Goal: Find contact information: Find contact information

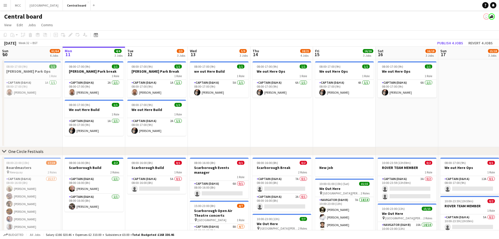
click at [4, 5] on app-icon "Menu" at bounding box center [5, 5] width 4 height 4
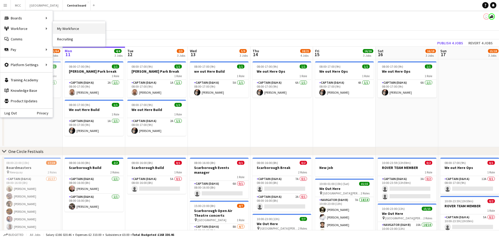
click at [63, 30] on link "My Workforce" at bounding box center [79, 28] width 52 height 10
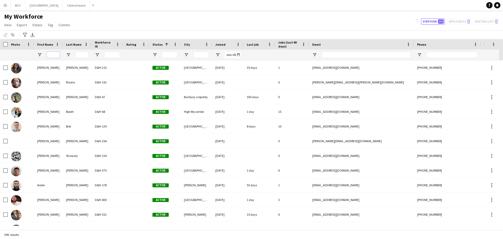
click at [51, 54] on input "First Name Filter Input" at bounding box center [53, 55] width 13 height 6
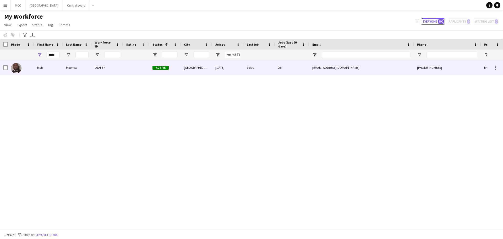
click at [76, 68] on div "Mpenga" at bounding box center [77, 67] width 29 height 14
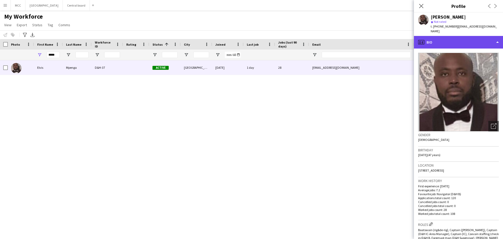
click at [496, 41] on div "profile Bio" at bounding box center [458, 42] width 89 height 13
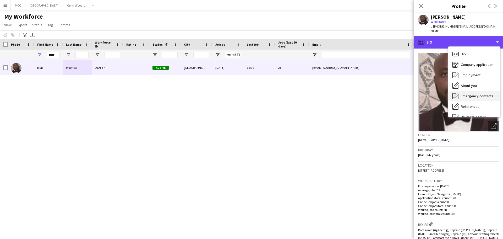
scroll to position [60, 0]
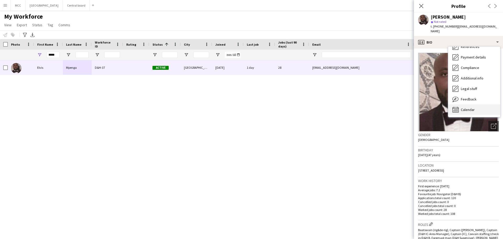
click at [473, 107] on span "Calendar" at bounding box center [468, 109] width 14 height 5
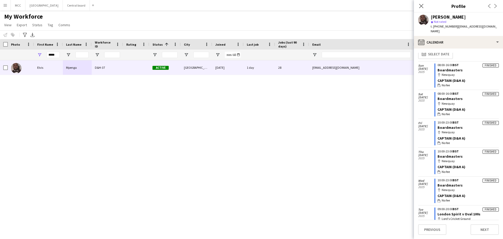
scroll to position [6, 0]
click at [439, 49] on button "calendar-full Select date" at bounding box center [436, 54] width 36 height 11
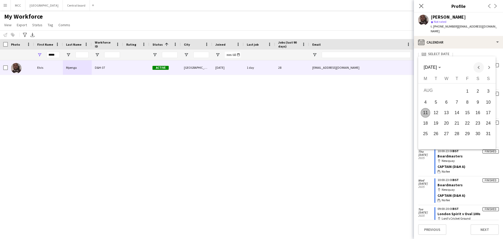
click at [478, 64] on span "Previous month" at bounding box center [479, 67] width 10 height 10
click at [437, 102] on span "1" at bounding box center [435, 100] width 9 height 9
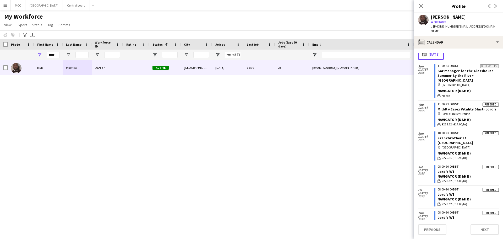
scroll to position [0, 0]
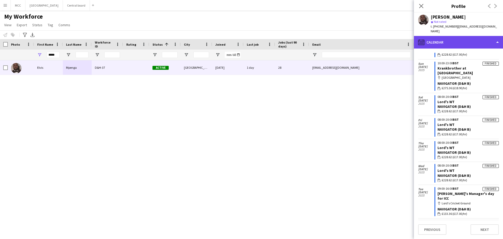
click at [494, 37] on div "calendar-full Calendar" at bounding box center [458, 42] width 89 height 13
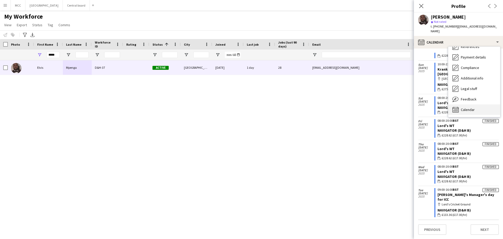
click at [473, 107] on span "Calendar" at bounding box center [468, 109] width 14 height 5
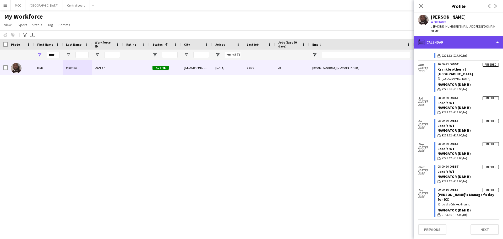
click at [421, 42] on icon at bounding box center [421, 42] width 1 height 0
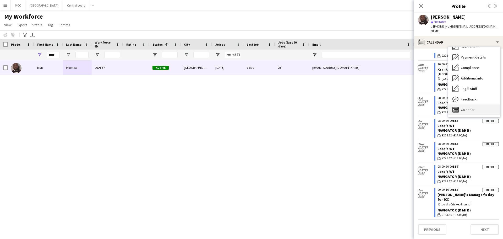
click at [465, 107] on span "Calendar" at bounding box center [468, 109] width 14 height 5
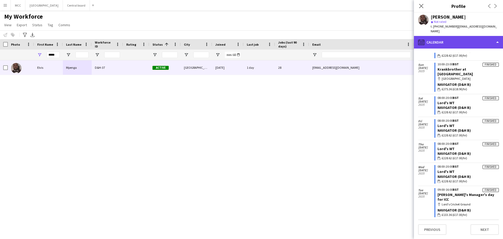
click at [421, 39] on icon "calendar-full" at bounding box center [421, 42] width 6 height 6
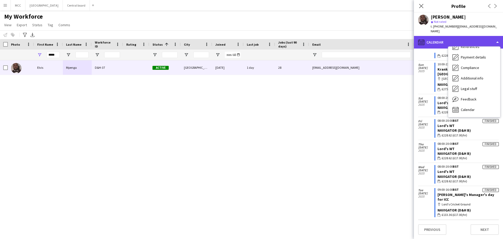
click at [421, 39] on icon "calendar-full" at bounding box center [421, 42] width 6 height 6
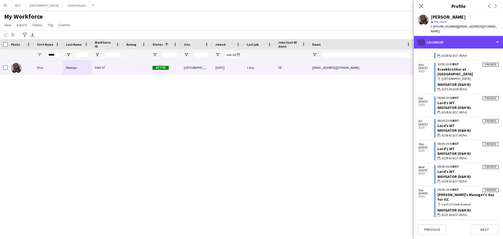
scroll to position [0, 0]
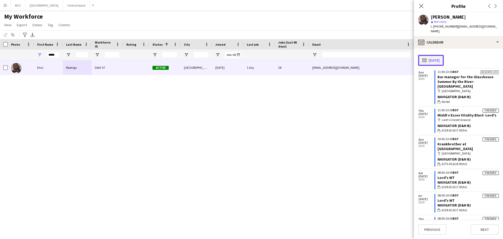
click at [424, 58] on app-icon "calendar-full" at bounding box center [425, 60] width 6 height 4
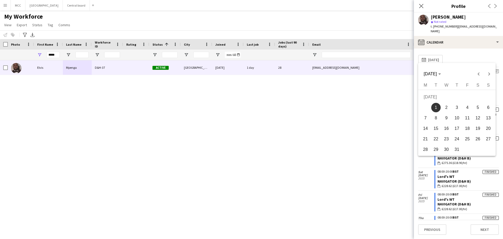
click at [459, 151] on span "31" at bounding box center [456, 149] width 9 height 9
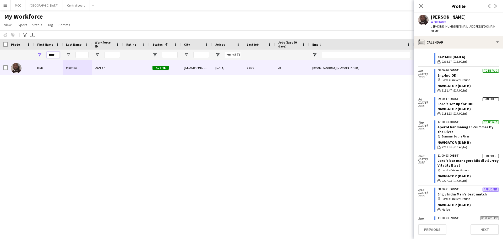
scroll to position [100, 0]
drag, startPoint x: 57, startPoint y: 56, endPoint x: 39, endPoint y: 56, distance: 18.1
click at [39, 56] on div "*****" at bounding box center [48, 55] width 29 height 10
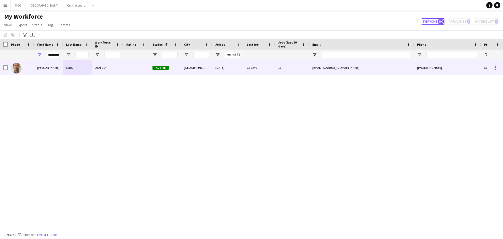
click at [65, 72] on div "Serbu" at bounding box center [77, 67] width 29 height 14
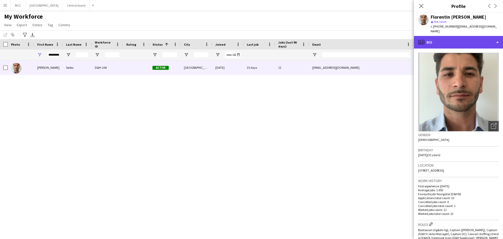
click at [494, 38] on div "profile Bio" at bounding box center [458, 42] width 89 height 13
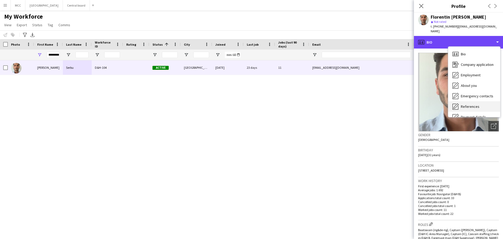
scroll to position [60, 0]
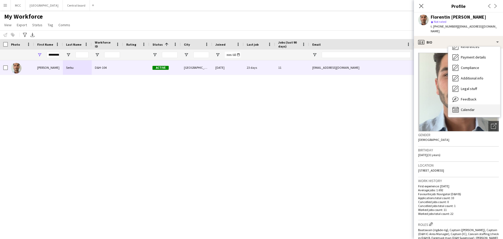
click at [480, 105] on div "Calendar Calendar" at bounding box center [474, 109] width 52 height 10
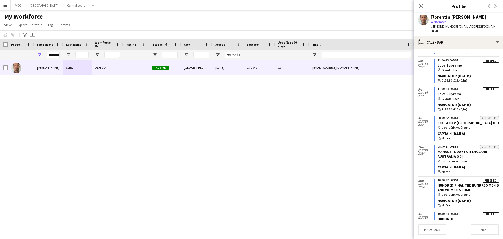
scroll to position [326, 0]
click at [54, 57] on input "*********" at bounding box center [53, 55] width 13 height 6
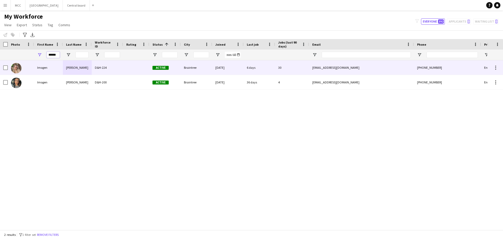
type input "******"
click at [69, 66] on div "[PERSON_NAME]" at bounding box center [77, 67] width 29 height 14
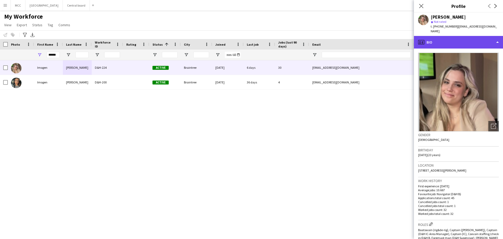
click at [499, 38] on div "profile Bio" at bounding box center [458, 42] width 89 height 13
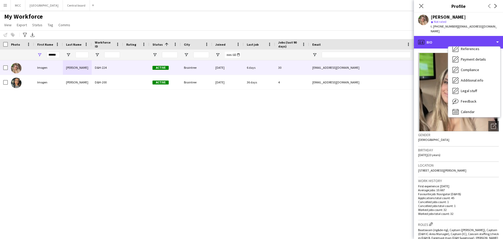
scroll to position [60, 0]
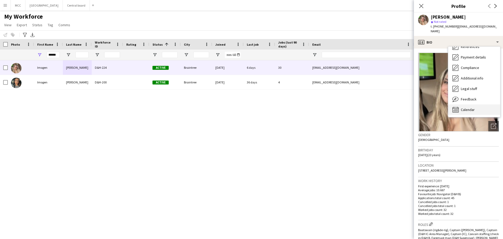
click at [472, 107] on span "Calendar" at bounding box center [468, 109] width 14 height 5
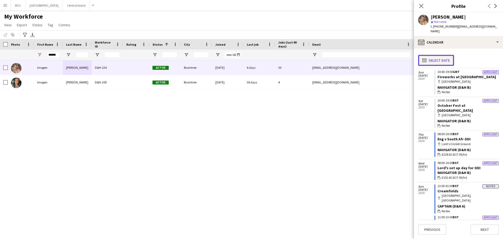
click at [432, 55] on button "calendar-full Select date" at bounding box center [436, 60] width 36 height 11
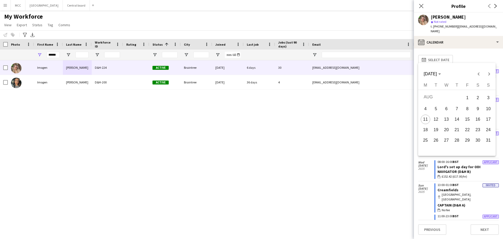
click at [487, 140] on span "31" at bounding box center [488, 139] width 9 height 9
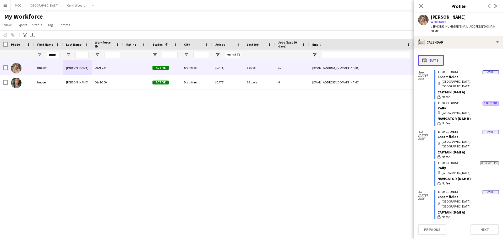
click at [422, 56] on button "calendar-full [DATE]" at bounding box center [431, 60] width 26 height 11
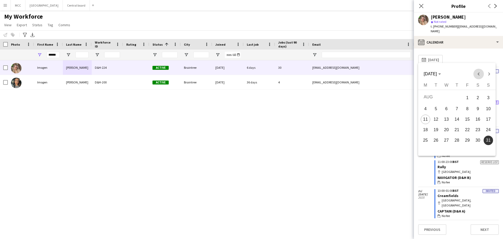
click at [479, 76] on span "Previous month" at bounding box center [479, 74] width 10 height 10
click at [457, 152] on span "31" at bounding box center [456, 149] width 9 height 9
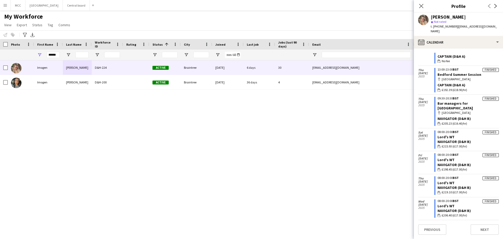
scroll to position [469, 0]
click at [209, 121] on div "[PERSON_NAME] D&H-224 Active Braintree [DATE] 6 days 30 [EMAIL_ADDRESS][DOMAIN_…" at bounding box center [243, 142] width 487 height 165
click at [4, 7] on app-icon "Menu" at bounding box center [5, 5] width 4 height 4
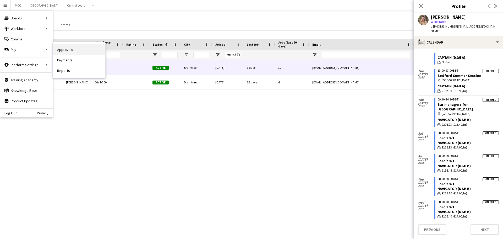
click at [65, 48] on link "Approvals" at bounding box center [79, 49] width 52 height 10
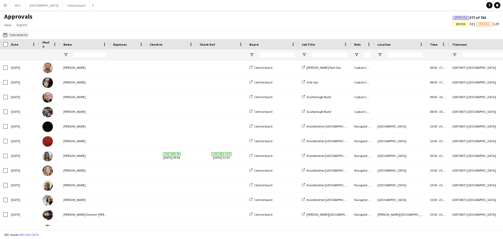
click at [15, 34] on button "This Month This Month" at bounding box center [15, 35] width 26 height 6
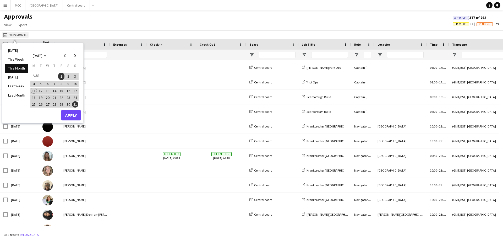
click at [15, 34] on button "This Month This Month" at bounding box center [15, 35] width 26 height 6
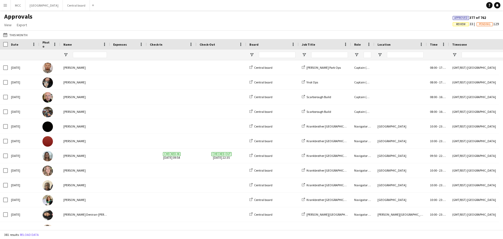
click at [74, 51] on div at bounding box center [90, 55] width 34 height 10
click at [77, 54] on input "Name Filter Input" at bounding box center [90, 55] width 34 height 6
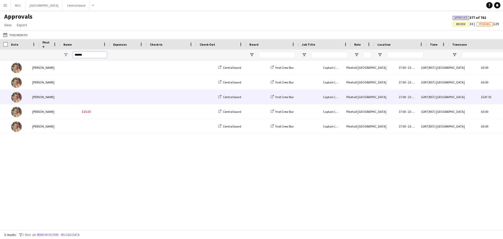
scroll to position [0, 31]
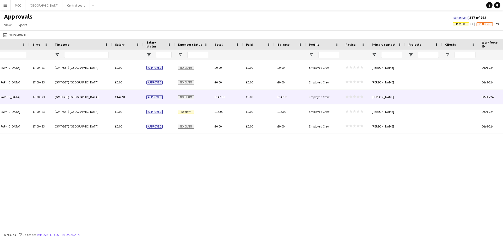
type input "******"
click at [284, 97] on span "£147.91" at bounding box center [283, 97] width 10 height 4
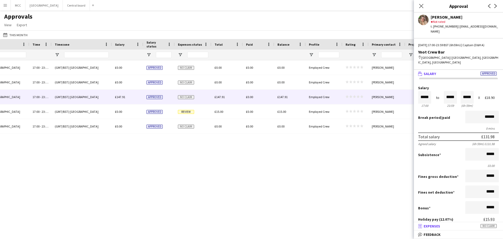
click at [489, 224] on span "No claim" at bounding box center [489, 226] width 16 height 4
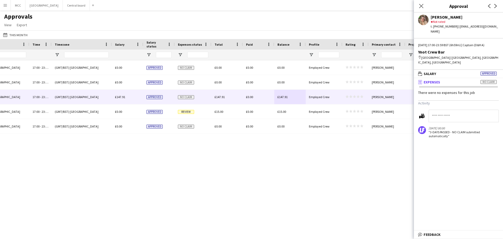
click at [385, 177] on div "Captain (D&H A) Pikehall [GEOGRAPHIC_DATA] 17:00 - 23:59 (GMT/BST) [GEOGRAPHIC_…" at bounding box center [251, 142] width 503 height 165
click at [394, 154] on div "Captain (D&H A) Pikehall [GEOGRAPHIC_DATA] 17:00 - 23:59 (GMT/BST) [GEOGRAPHIC_…" at bounding box center [251, 142] width 503 height 165
click at [379, 32] on div "This Month This Month [DATE] This Week This Month [DATE] Last Week Last Month […" at bounding box center [251, 34] width 503 height 9
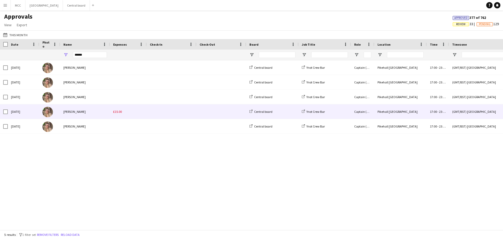
click at [118, 111] on span "£15.00" at bounding box center [117, 112] width 9 height 4
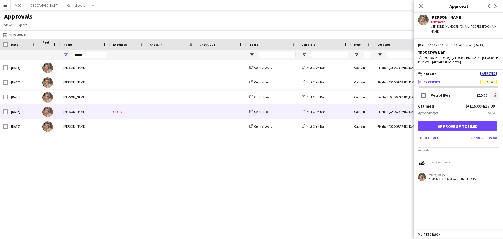
click at [495, 95] on icon at bounding box center [495, 95] width 1 height 1
click at [211, 169] on div "Captain (D&H A) Pikehall [GEOGRAPHIC_DATA] 17:00 - 23:59 (GMT/BST) [GEOGRAPHIC_…" at bounding box center [251, 142] width 503 height 165
click at [4, 7] on app-icon "Menu" at bounding box center [5, 5] width 4 height 4
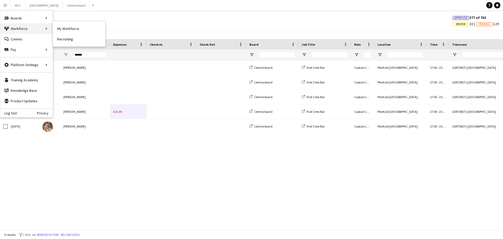
click at [20, 27] on div "Workforce Workforce" at bounding box center [26, 28] width 52 height 10
click at [65, 30] on link "My Workforce" at bounding box center [79, 28] width 52 height 10
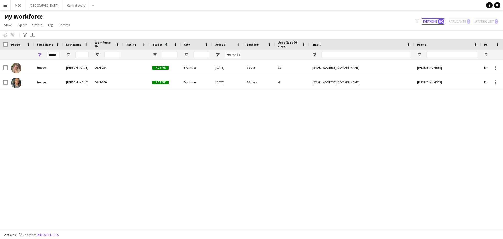
drag, startPoint x: 60, startPoint y: 54, endPoint x: 42, endPoint y: 55, distance: 18.4
click at [42, 55] on div "******" at bounding box center [48, 55] width 29 height 10
click at [53, 55] on input "******" at bounding box center [53, 55] width 13 height 6
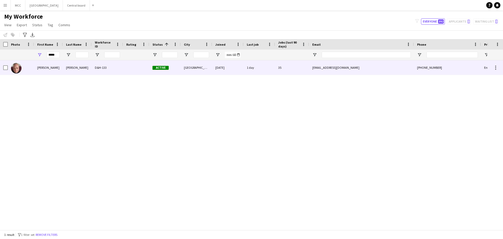
click at [77, 69] on div "[PERSON_NAME]" at bounding box center [77, 67] width 29 height 14
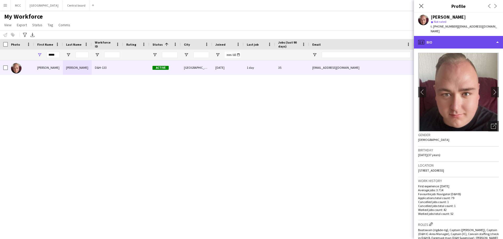
click at [499, 36] on div "profile Bio" at bounding box center [458, 42] width 89 height 13
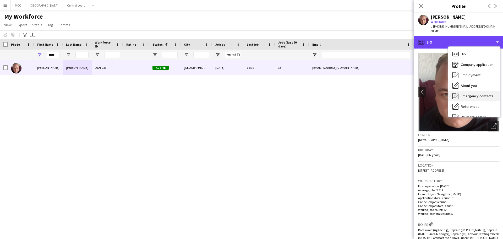
scroll to position [60, 0]
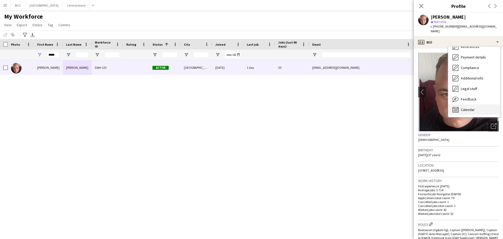
click at [480, 105] on div "Calendar Calendar" at bounding box center [474, 109] width 52 height 10
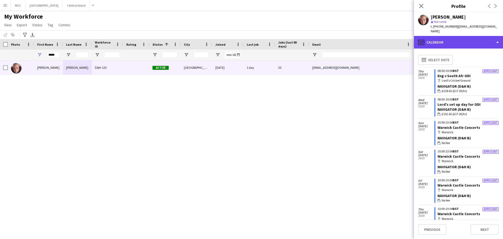
click at [421, 39] on icon "calendar-full" at bounding box center [421, 42] width 6 height 6
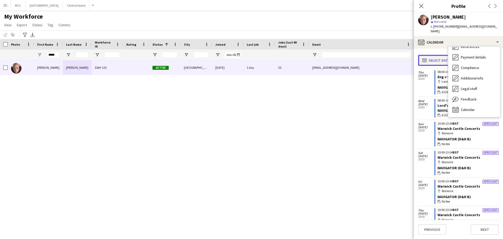
click at [424, 58] on app-icon "calendar-full" at bounding box center [425, 60] width 6 height 4
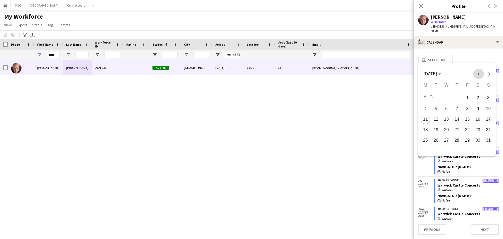
click at [475, 74] on span "Previous month" at bounding box center [479, 74] width 10 height 10
click at [460, 150] on span "31" at bounding box center [456, 149] width 9 height 9
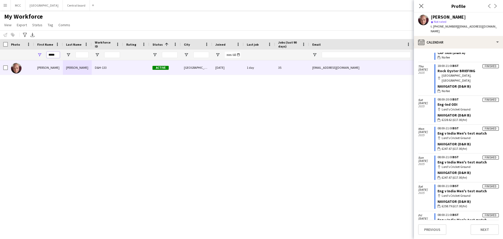
scroll to position [162, 0]
drag, startPoint x: 56, startPoint y: 54, endPoint x: 37, endPoint y: 59, distance: 19.5
click at [37, 59] on div "*****" at bounding box center [48, 55] width 29 height 10
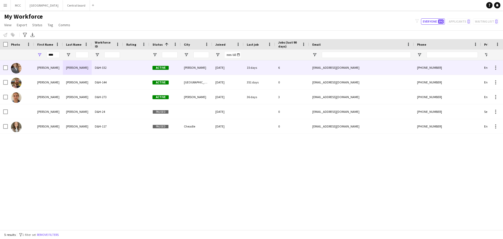
click at [125, 70] on div at bounding box center [136, 67] width 26 height 14
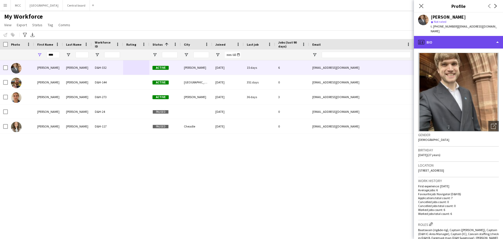
click at [498, 38] on div "profile Bio" at bounding box center [458, 42] width 89 height 13
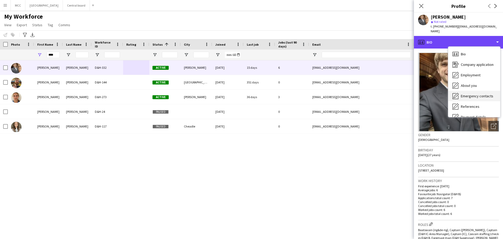
scroll to position [60, 0]
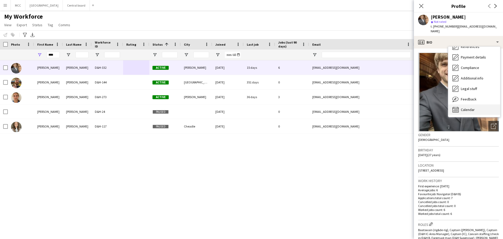
click at [473, 107] on span "Calendar" at bounding box center [468, 109] width 14 height 5
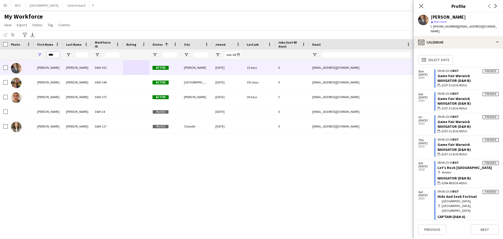
drag, startPoint x: 57, startPoint y: 54, endPoint x: 46, endPoint y: 56, distance: 11.1
click at [46, 56] on div "****" at bounding box center [48, 55] width 29 height 10
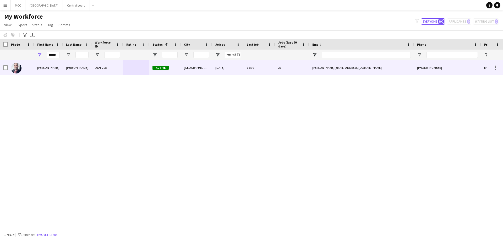
click at [133, 74] on div at bounding box center [136, 67] width 26 height 14
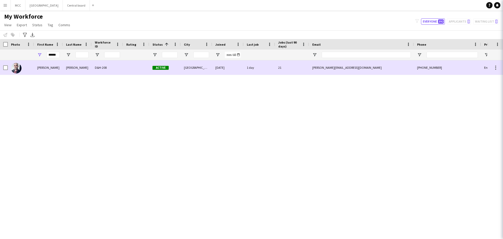
click at [140, 70] on div at bounding box center [136, 67] width 26 height 14
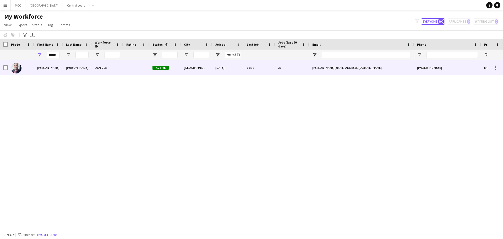
click at [140, 70] on div at bounding box center [136, 67] width 26 height 14
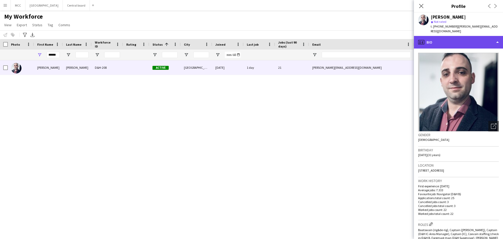
click at [498, 36] on div "profile Bio" at bounding box center [458, 42] width 89 height 13
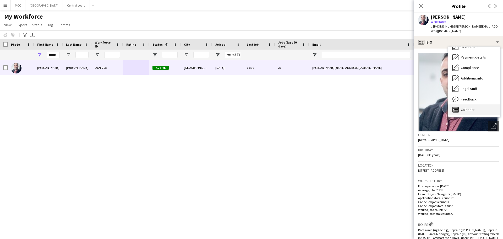
click at [479, 108] on div "Calendar Calendar" at bounding box center [474, 109] width 52 height 10
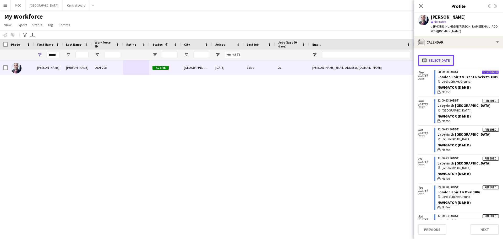
click at [435, 55] on button "calendar-full Select date" at bounding box center [436, 60] width 36 height 11
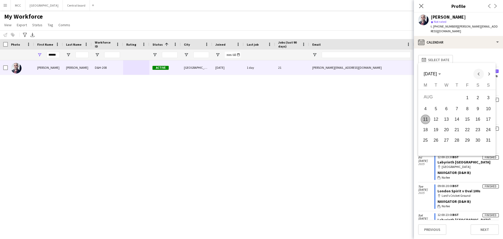
click at [477, 72] on span "Previous month" at bounding box center [479, 74] width 10 height 10
click at [456, 148] on span "31" at bounding box center [456, 149] width 9 height 9
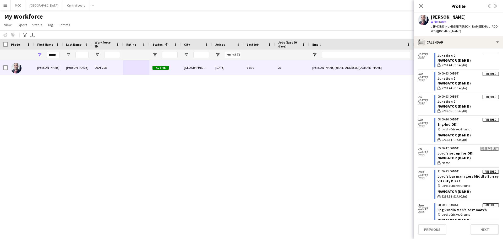
scroll to position [14, 0]
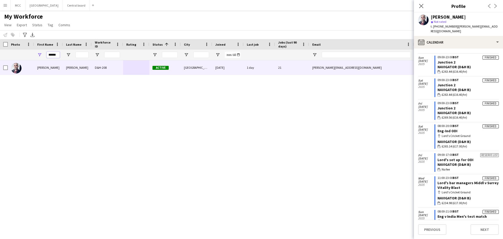
click at [52, 57] on input "******" at bounding box center [53, 55] width 13 height 6
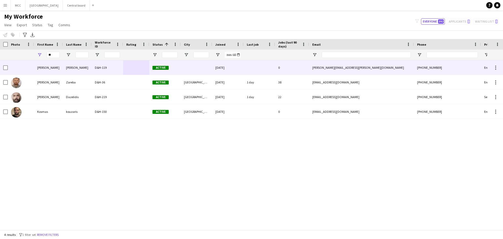
click at [62, 71] on div "[PERSON_NAME] D&H-119 Active [DATE] 0 [PERSON_NAME][EMAIL_ADDRESS][PERSON_NAME]…" at bounding box center [243, 142] width 487 height 165
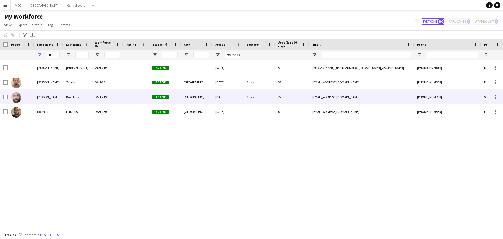
click at [49, 99] on div "[PERSON_NAME]" at bounding box center [48, 97] width 29 height 14
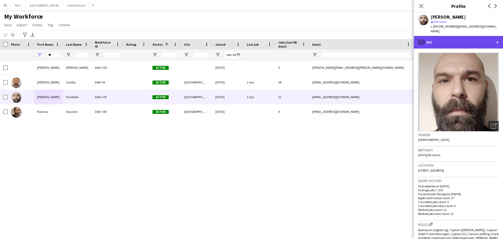
click at [495, 36] on div "profile Bio" at bounding box center [458, 42] width 89 height 13
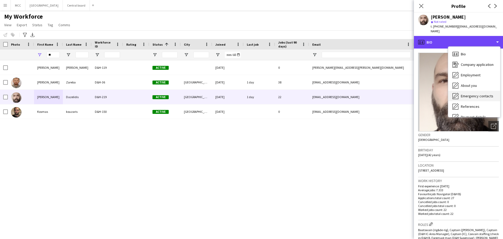
scroll to position [60, 0]
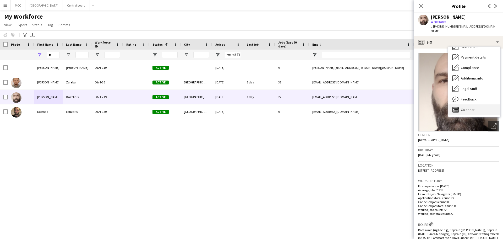
click at [469, 107] on div "Calendar Calendar" at bounding box center [474, 109] width 52 height 10
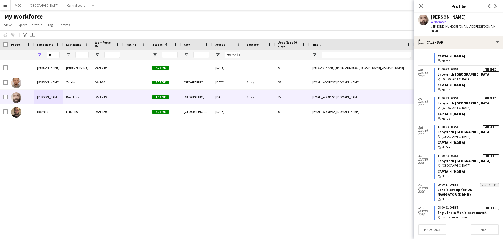
scroll to position [0, 0]
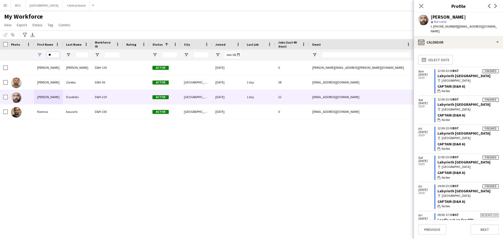
click at [54, 56] on input "**" at bounding box center [53, 55] width 13 height 6
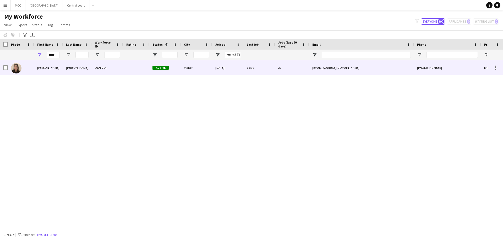
click at [66, 68] on div "[PERSON_NAME]" at bounding box center [77, 67] width 29 height 14
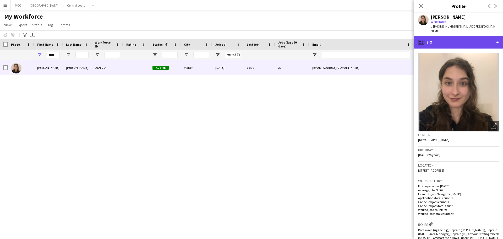
click at [499, 36] on div "profile Bio" at bounding box center [458, 42] width 89 height 13
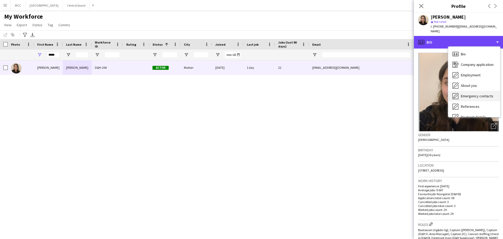
scroll to position [60, 0]
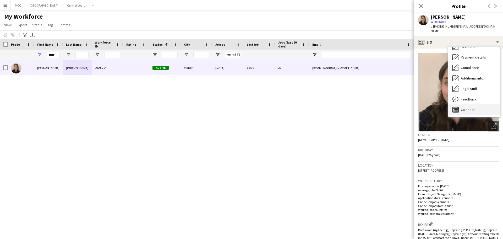
click at [470, 107] on span "Calendar" at bounding box center [468, 109] width 14 height 5
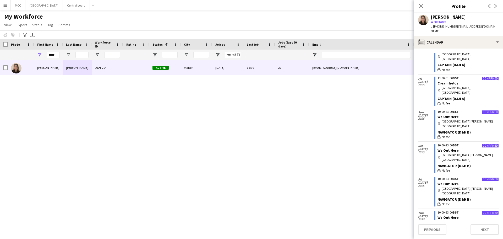
scroll to position [179, 0]
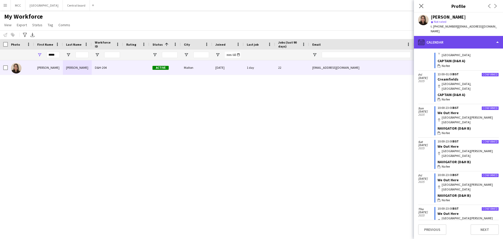
click at [425, 39] on div "calendar-full Calendar" at bounding box center [458, 42] width 89 height 13
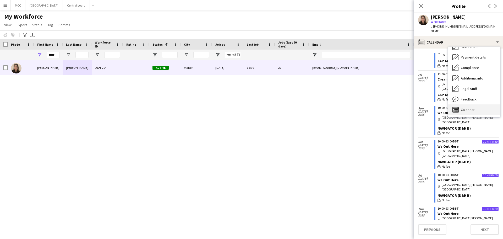
click at [467, 107] on span "Calendar" at bounding box center [468, 109] width 14 height 5
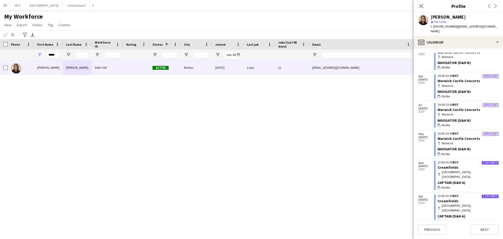
scroll to position [0, 0]
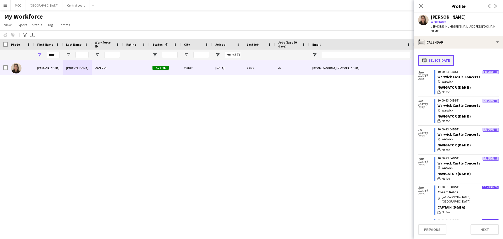
click at [427, 58] on app-icon "calendar-full" at bounding box center [425, 60] width 6 height 4
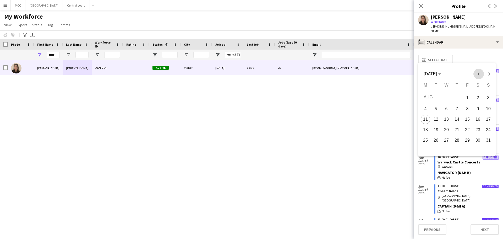
click at [478, 71] on span "Previous month" at bounding box center [479, 74] width 10 height 10
click at [455, 148] on span "31" at bounding box center [456, 149] width 9 height 9
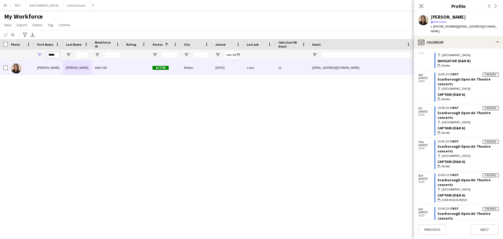
scroll to position [192, 0]
drag, startPoint x: 59, startPoint y: 57, endPoint x: 41, endPoint y: 55, distance: 18.1
click at [41, 55] on div "*****" at bounding box center [48, 55] width 29 height 10
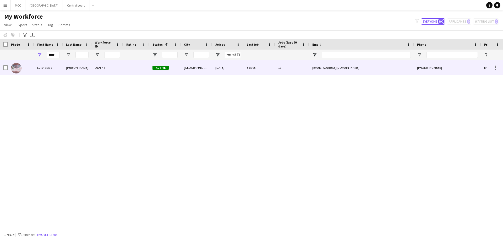
click at [67, 67] on div "[PERSON_NAME]" at bounding box center [77, 67] width 29 height 14
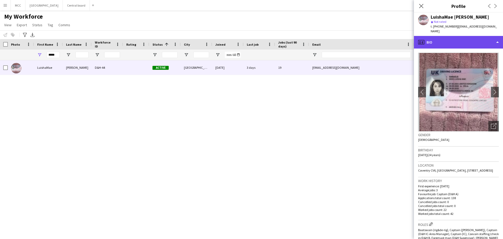
click at [498, 37] on div "profile Bio" at bounding box center [458, 42] width 89 height 13
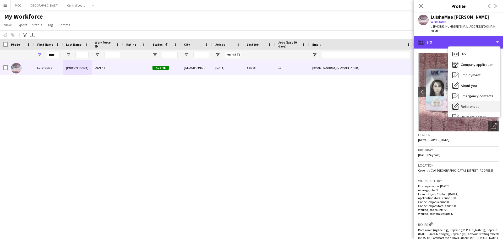
scroll to position [60, 0]
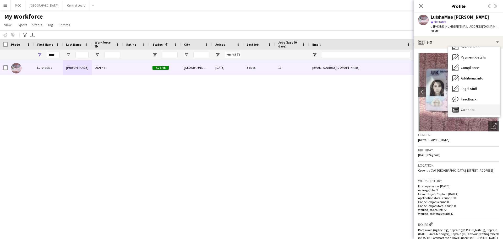
click at [472, 107] on div "Calendar Calendar" at bounding box center [474, 109] width 52 height 10
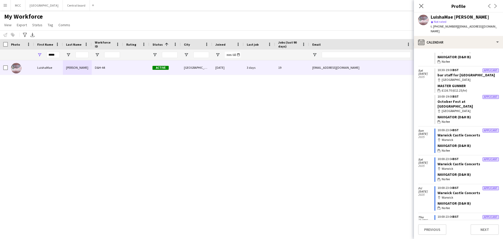
scroll to position [0, 0]
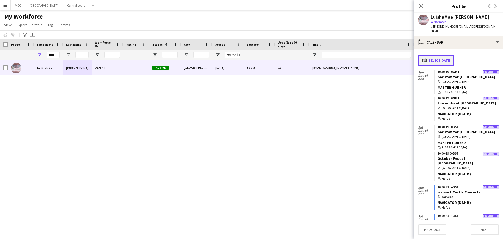
click at [431, 55] on button "calendar-full Select date" at bounding box center [436, 60] width 36 height 11
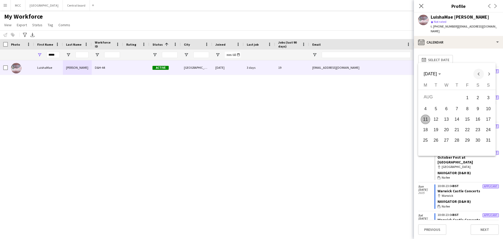
click at [480, 75] on span "Previous month" at bounding box center [479, 74] width 10 height 10
click at [458, 150] on span "31" at bounding box center [456, 149] width 9 height 9
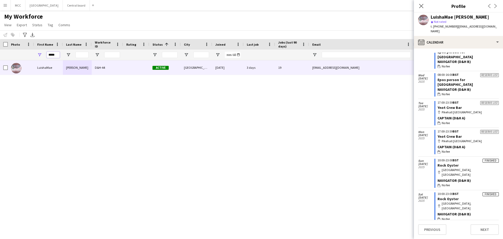
scroll to position [49, 0]
drag, startPoint x: 55, startPoint y: 55, endPoint x: 42, endPoint y: 55, distance: 12.3
click at [42, 55] on div "*****" at bounding box center [48, 55] width 29 height 10
click at [53, 55] on input "*****" at bounding box center [53, 55] width 13 height 6
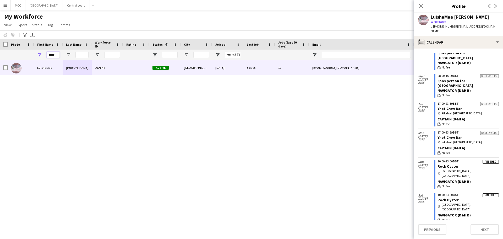
click at [57, 55] on input "*****" at bounding box center [53, 55] width 13 height 6
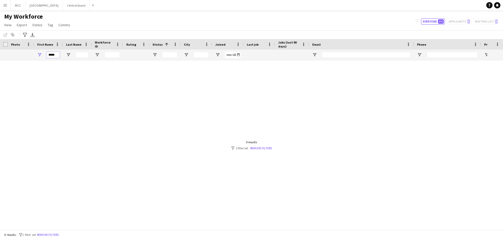
scroll to position [0, 0]
type input "*"
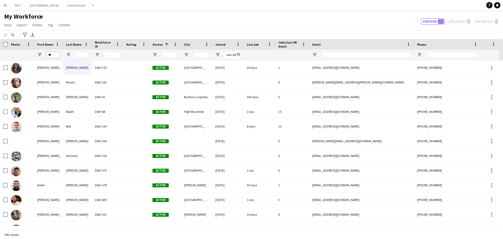
type input "*"
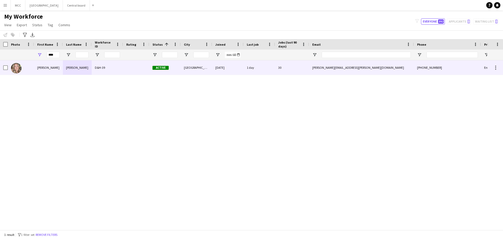
click at [65, 65] on div "[PERSON_NAME]" at bounding box center [77, 67] width 29 height 14
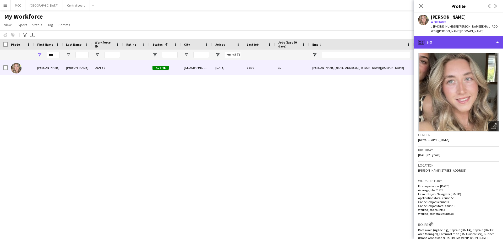
click at [427, 36] on div "profile Bio" at bounding box center [458, 42] width 89 height 13
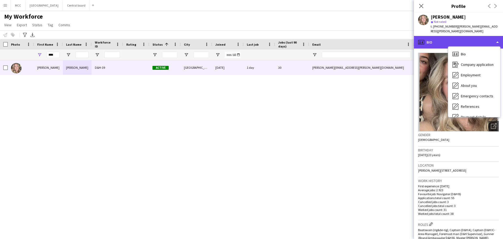
click at [499, 36] on div "profile Bio" at bounding box center [458, 42] width 89 height 13
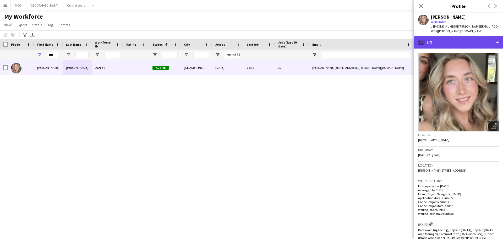
click at [499, 36] on div "profile Bio" at bounding box center [458, 42] width 89 height 13
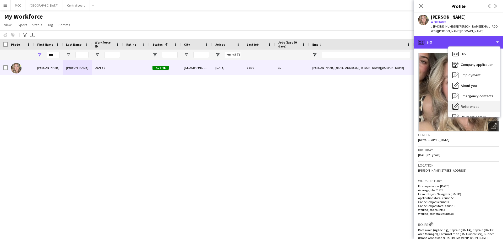
scroll to position [60, 0]
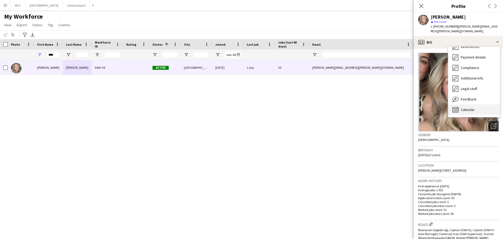
click at [466, 107] on span "Calendar" at bounding box center [468, 109] width 14 height 5
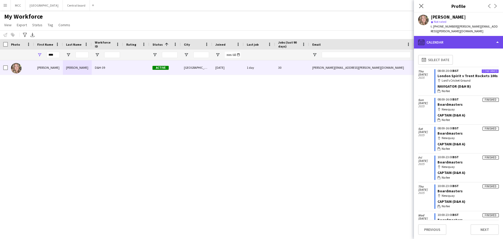
click at [419, 39] on icon "calendar-full" at bounding box center [421, 42] width 6 height 6
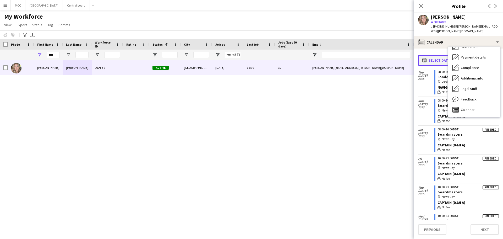
click at [424, 58] on app-icon "calendar-full" at bounding box center [425, 60] width 6 height 4
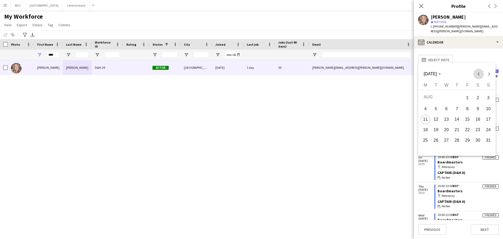
click at [478, 73] on span "Previous month" at bounding box center [479, 74] width 10 height 10
click at [457, 150] on span "31" at bounding box center [456, 149] width 9 height 9
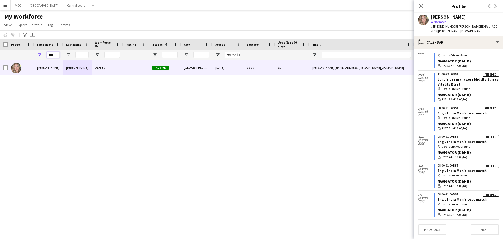
scroll to position [158, 0]
drag, startPoint x: 56, startPoint y: 54, endPoint x: 43, endPoint y: 56, distance: 13.7
click at [43, 56] on div "****" at bounding box center [48, 55] width 29 height 10
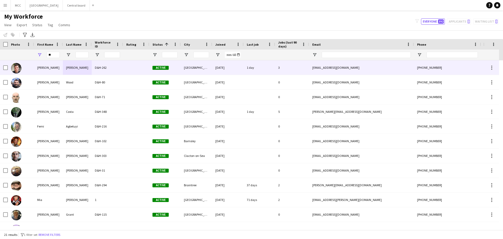
click at [67, 67] on div "[PERSON_NAME]" at bounding box center [77, 67] width 29 height 14
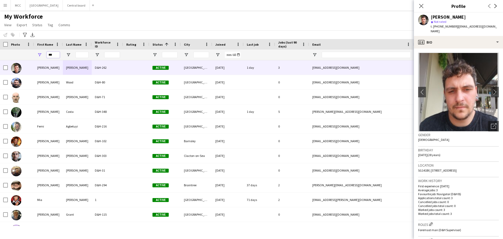
click at [55, 53] on input "***" at bounding box center [53, 55] width 13 height 6
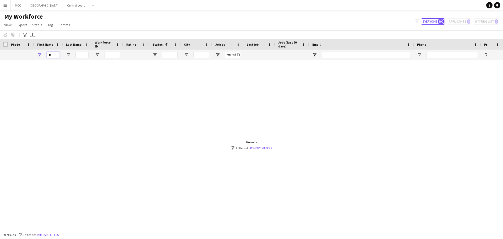
type input "*"
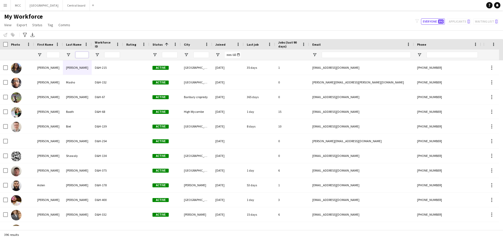
click at [83, 52] on input "Last Name Filter Input" at bounding box center [81, 55] width 13 height 6
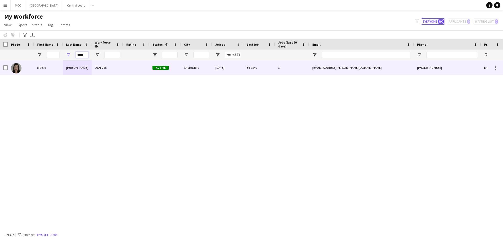
type input "*****"
click at [81, 68] on div "[PERSON_NAME]" at bounding box center [77, 67] width 29 height 14
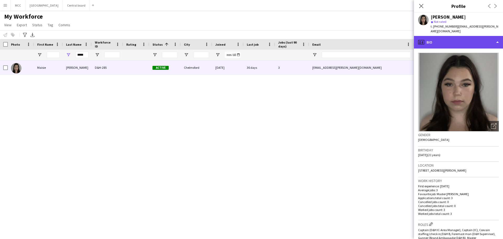
click at [501, 38] on div "profile Bio" at bounding box center [458, 42] width 89 height 13
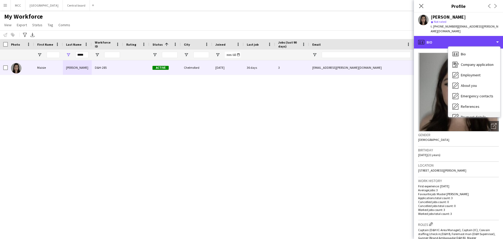
scroll to position [60, 0]
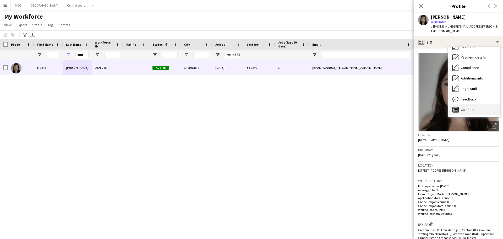
click at [475, 104] on div "Calendar Calendar" at bounding box center [474, 109] width 52 height 10
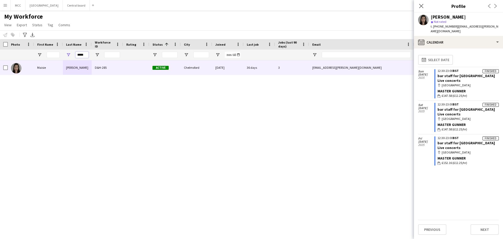
drag, startPoint x: 85, startPoint y: 55, endPoint x: 69, endPoint y: 56, distance: 15.7
click at [69, 56] on div "*****" at bounding box center [77, 55] width 29 height 10
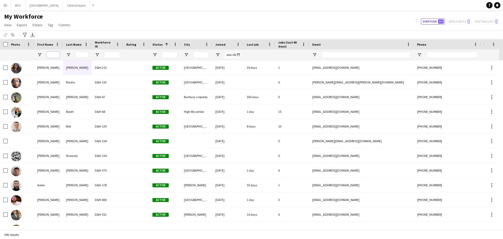
click at [50, 55] on input "First Name Filter Input" at bounding box center [53, 55] width 13 height 6
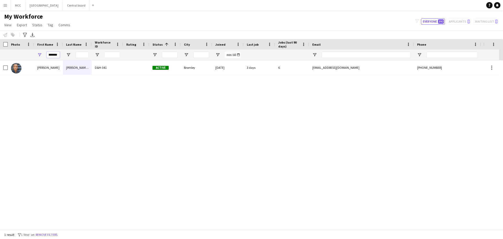
scroll to position [0, 1]
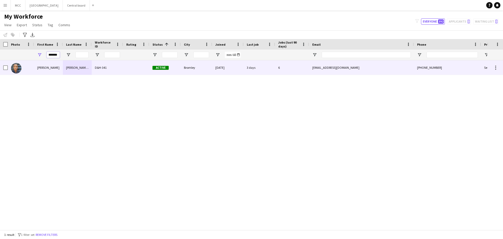
type input "*******"
click at [83, 68] on div "[PERSON_NAME][GEOGRAPHIC_DATA]" at bounding box center [77, 67] width 29 height 14
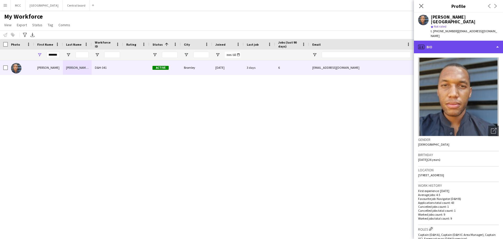
click at [494, 41] on div "profile Bio" at bounding box center [458, 47] width 89 height 13
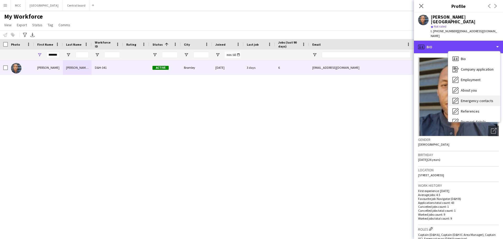
scroll to position [60, 0]
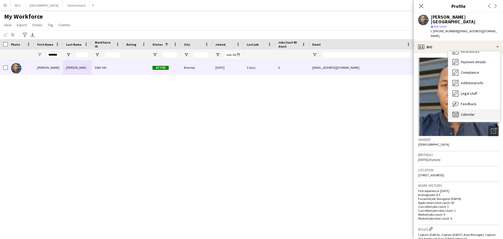
click at [474, 109] on div "Calendar Calendar" at bounding box center [474, 114] width 52 height 10
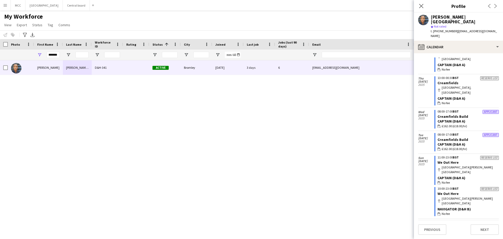
scroll to position [228, 0]
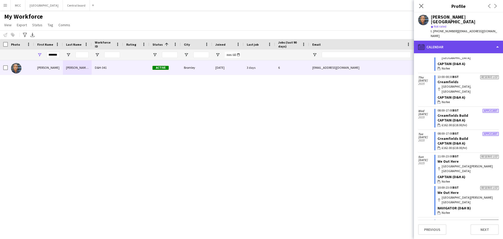
click at [422, 44] on icon "calendar-full" at bounding box center [421, 47] width 6 height 6
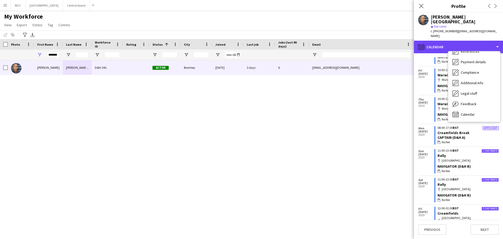
scroll to position [0, 0]
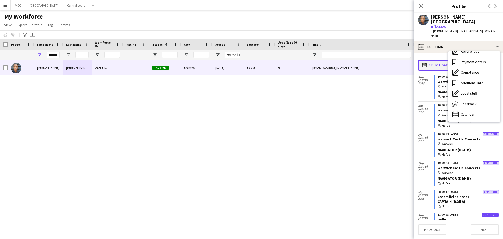
click at [427, 63] on app-icon "calendar-full" at bounding box center [425, 65] width 6 height 4
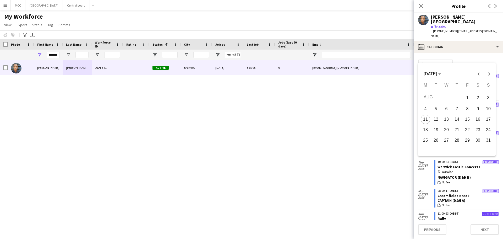
click at [423, 52] on div at bounding box center [251, 119] width 503 height 239
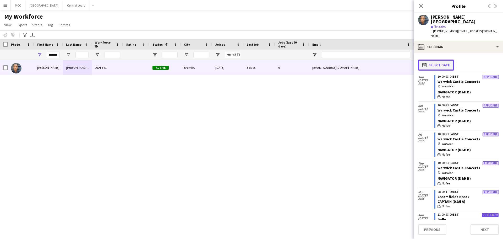
click at [423, 63] on app-icon "calendar-full" at bounding box center [425, 65] width 6 height 4
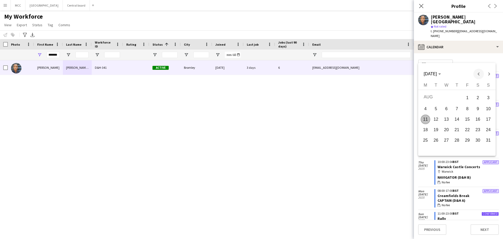
click at [479, 75] on span "Previous month" at bounding box center [479, 74] width 10 height 10
click at [459, 148] on span "31" at bounding box center [456, 149] width 9 height 9
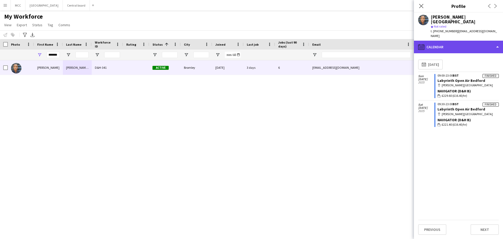
click at [498, 41] on div "calendar-full Calendar" at bounding box center [458, 47] width 89 height 13
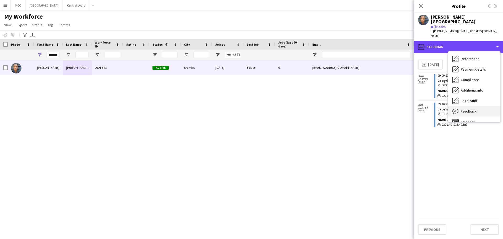
scroll to position [60, 0]
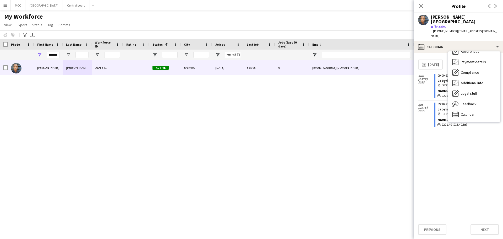
click at [3, 4] on app-icon "Menu" at bounding box center [5, 5] width 4 height 4
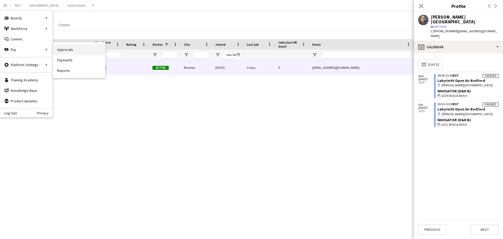
click at [67, 49] on link "Approvals" at bounding box center [79, 49] width 52 height 10
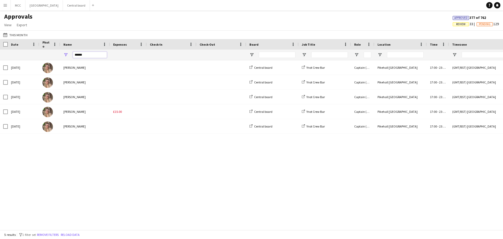
drag, startPoint x: 89, startPoint y: 56, endPoint x: 68, endPoint y: 57, distance: 20.5
click at [68, 57] on div "******" at bounding box center [85, 55] width 50 height 10
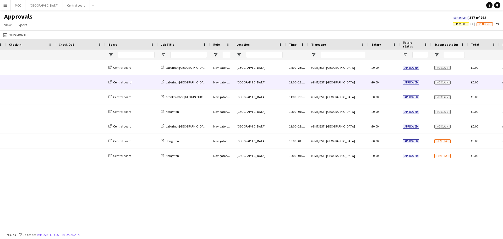
scroll to position [0, 141]
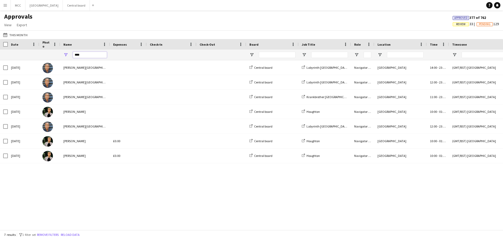
drag, startPoint x: 88, startPoint y: 56, endPoint x: 63, endPoint y: 57, distance: 24.1
click at [63, 57] on div "****" at bounding box center [85, 55] width 50 height 10
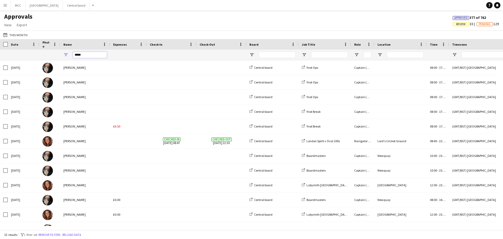
type input "*****"
click at [7, 4] on button "Menu" at bounding box center [5, 5] width 10 height 10
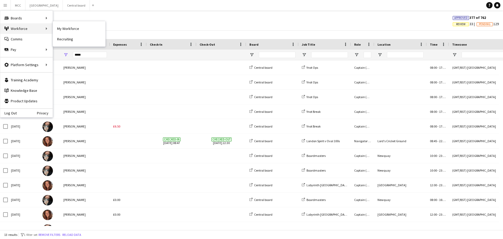
click at [23, 28] on div "Workforce Workforce" at bounding box center [26, 28] width 52 height 10
click at [48, 29] on div "Workforce Workforce" at bounding box center [26, 28] width 52 height 10
click at [64, 27] on link "My Workforce" at bounding box center [79, 28] width 52 height 10
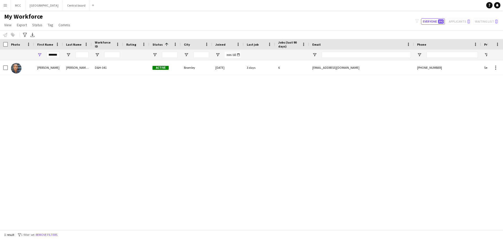
drag, startPoint x: 61, startPoint y: 55, endPoint x: 47, endPoint y: 55, distance: 14.2
click at [47, 55] on div "*******" at bounding box center [48, 55] width 29 height 10
drag, startPoint x: 47, startPoint y: 55, endPoint x: 52, endPoint y: 56, distance: 5.5
click at [52, 56] on input "*******" at bounding box center [53, 55] width 13 height 6
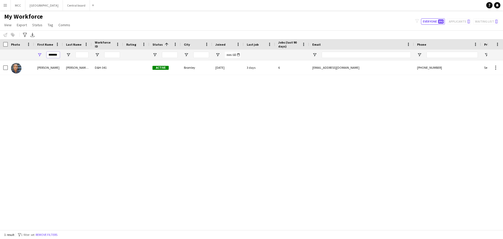
click at [52, 56] on input "*******" at bounding box center [53, 55] width 13 height 6
click at [52, 56] on input "*" at bounding box center [53, 55] width 13 height 6
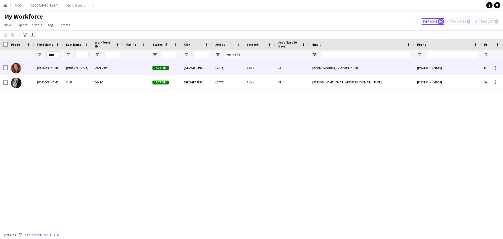
type input "*****"
click at [125, 67] on div at bounding box center [136, 67] width 26 height 14
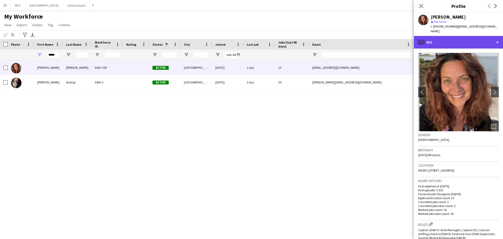
click at [498, 40] on div "profile Bio" at bounding box center [458, 42] width 89 height 13
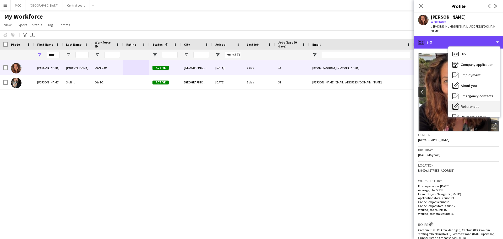
scroll to position [60, 0]
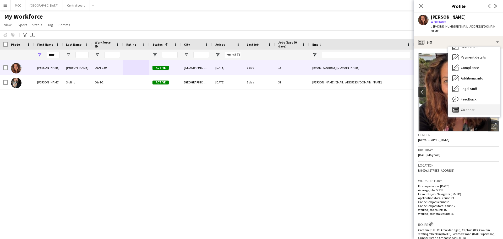
click at [481, 105] on div "Calendar Calendar" at bounding box center [474, 109] width 52 height 10
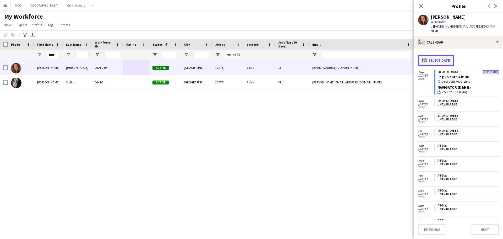
click at [427, 59] on button "calendar-full Select date" at bounding box center [436, 60] width 36 height 11
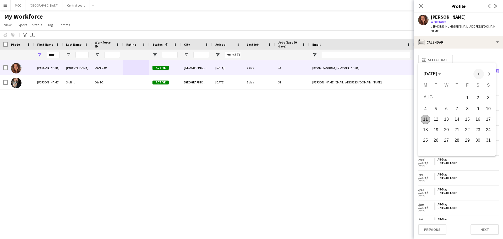
click at [478, 74] on span "Previous month" at bounding box center [479, 74] width 10 height 10
click at [459, 151] on span "31" at bounding box center [456, 149] width 9 height 9
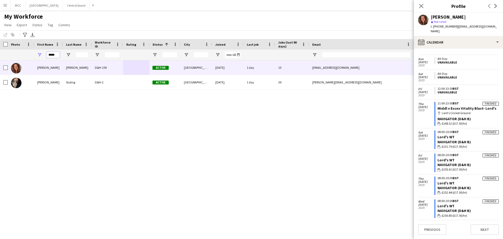
scroll to position [325, 0]
drag, startPoint x: 55, startPoint y: 54, endPoint x: 40, endPoint y: 55, distance: 15.5
click at [40, 55] on div "*****" at bounding box center [48, 55] width 29 height 10
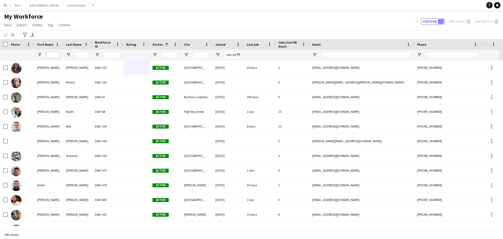
click at [53, 54] on input "First Name Filter Input" at bounding box center [53, 55] width 13 height 6
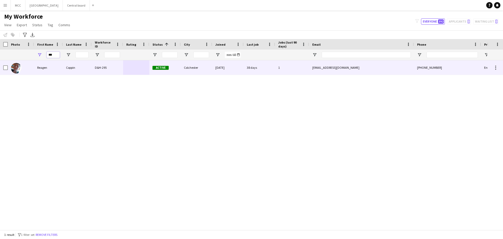
type input "***"
click at [77, 66] on div "Coppin" at bounding box center [77, 67] width 29 height 14
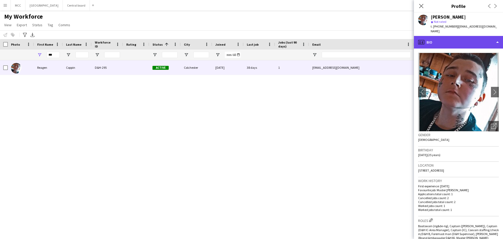
click at [498, 38] on div "profile Bio" at bounding box center [458, 42] width 89 height 13
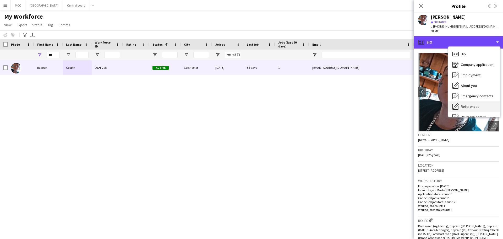
scroll to position [60, 0]
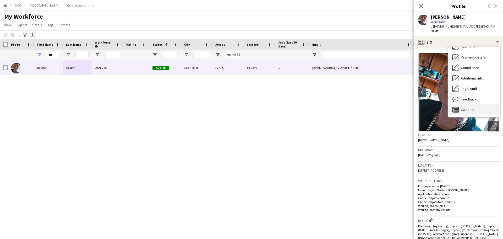
click at [465, 107] on span "Calendar" at bounding box center [468, 109] width 14 height 5
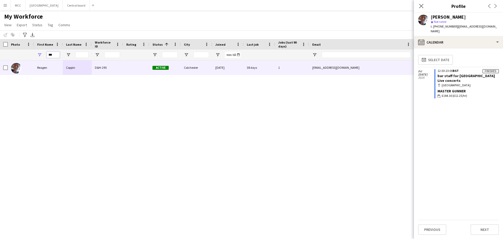
drag, startPoint x: 54, startPoint y: 55, endPoint x: 41, endPoint y: 55, distance: 13.4
click at [41, 55] on div "***" at bounding box center [48, 55] width 29 height 10
click at [6, 9] on button "Menu" at bounding box center [5, 5] width 10 height 10
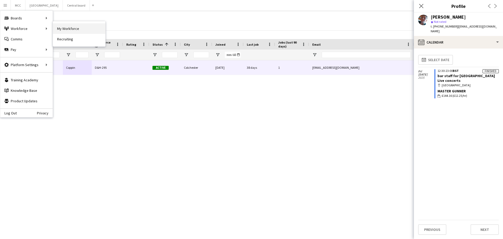
click at [69, 28] on link "My Workforce" at bounding box center [79, 28] width 52 height 10
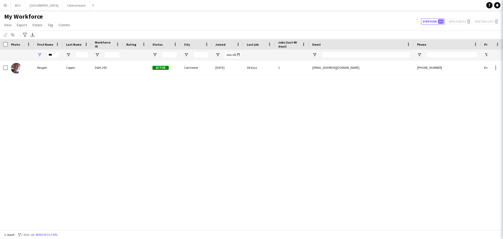
type input "**********"
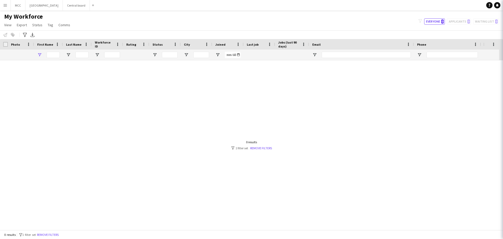
type input "***"
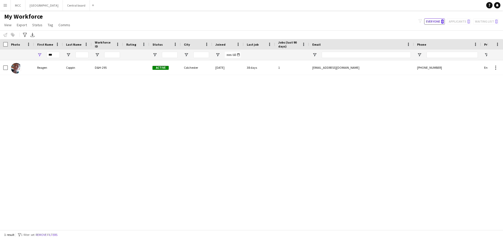
click at [6, 6] on app-icon "Menu" at bounding box center [5, 5] width 4 height 4
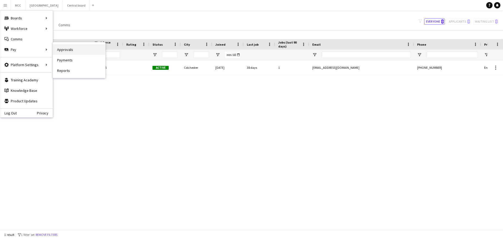
click at [64, 50] on link "Approvals" at bounding box center [79, 49] width 52 height 10
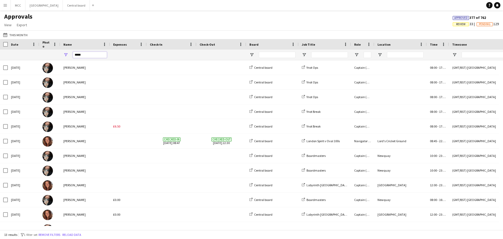
drag, startPoint x: 86, startPoint y: 55, endPoint x: 68, endPoint y: 58, distance: 19.1
click at [68, 58] on div "*****" at bounding box center [85, 55] width 50 height 10
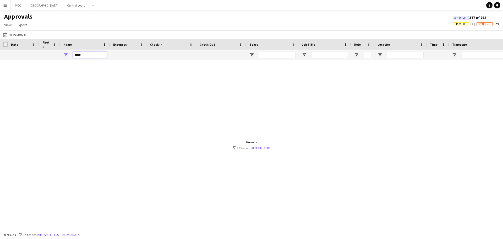
type input "******"
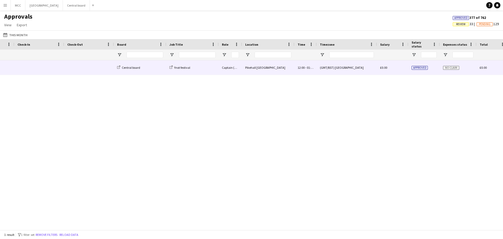
scroll to position [0, 169]
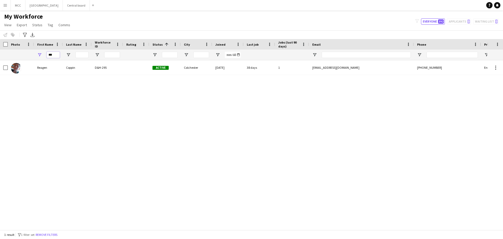
drag, startPoint x: 55, startPoint y: 53, endPoint x: 42, endPoint y: 54, distance: 12.1
click at [42, 54] on div "***" at bounding box center [48, 55] width 29 height 10
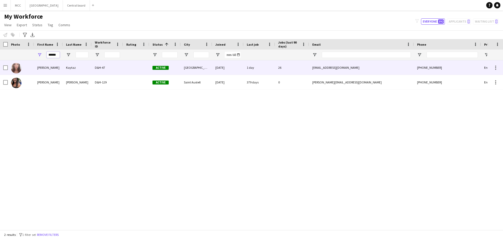
type input "******"
click at [87, 71] on div "Kaytaz" at bounding box center [77, 67] width 29 height 14
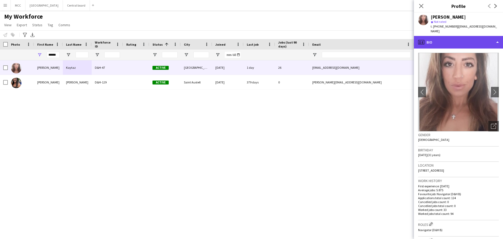
click at [502, 36] on div "profile Bio" at bounding box center [458, 42] width 89 height 13
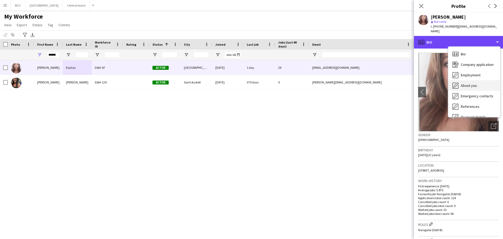
scroll to position [60, 0]
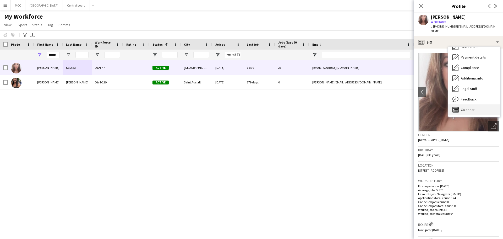
click at [477, 107] on div "Calendar Calendar" at bounding box center [474, 109] width 52 height 10
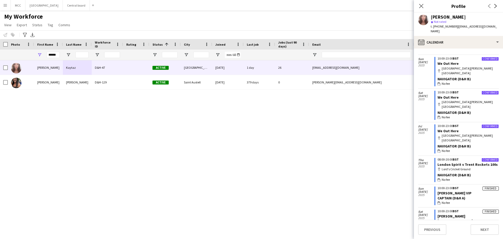
scroll to position [187, 0]
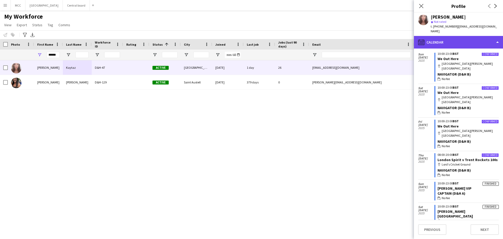
click at [427, 38] on div "calendar-full Calendar" at bounding box center [458, 42] width 89 height 13
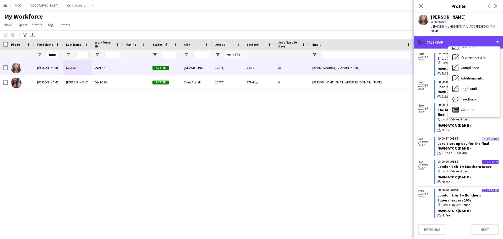
scroll to position [0, 0]
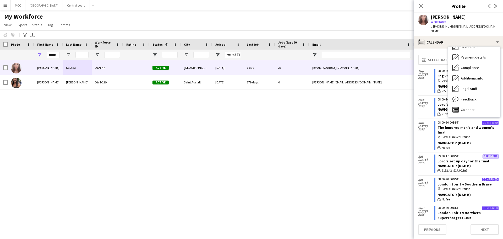
click at [429, 48] on app-calendar-tab "calendar-full Select date [DATE] Applicant 08:00-20:00 BST Eng v [GEOGRAPHIC_DA…" at bounding box center [458, 143] width 89 height 190
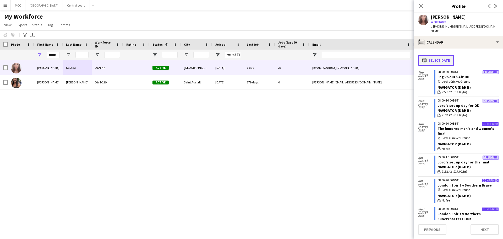
click at [429, 57] on button "calendar-full Select date" at bounding box center [436, 60] width 36 height 11
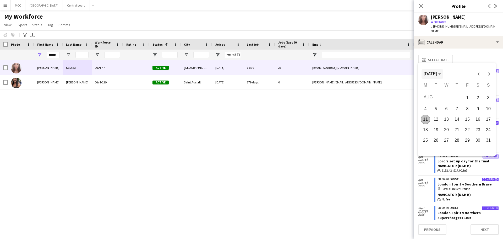
click at [437, 76] on span "[DATE]" at bounding box center [430, 74] width 13 height 4
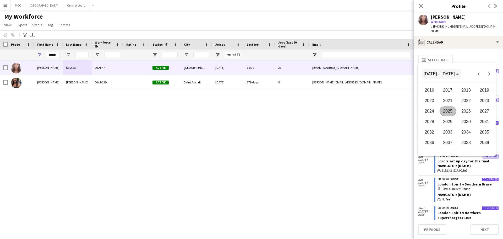
click at [447, 74] on span "[DATE] – [DATE]" at bounding box center [439, 74] width 31 height 4
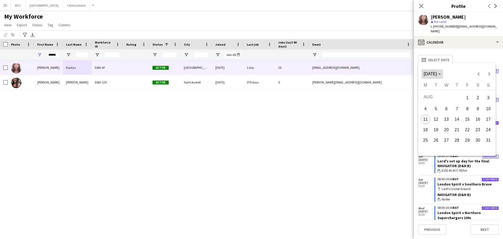
click at [422, 74] on span "Choose month and year" at bounding box center [432, 74] width 21 height 13
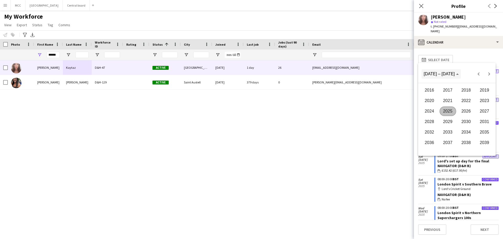
click at [428, 74] on span "[DATE] – [DATE]" at bounding box center [439, 74] width 31 height 4
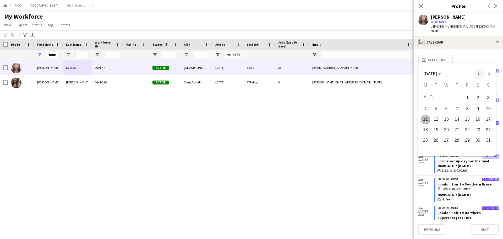
click at [477, 74] on span "Previous month" at bounding box center [479, 74] width 10 height 10
click at [459, 146] on span "31" at bounding box center [456, 149] width 9 height 9
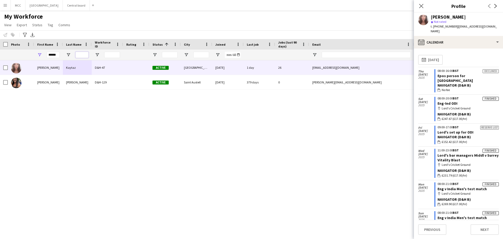
click at [80, 57] on input "Last Name Filter Input" at bounding box center [81, 55] width 13 height 6
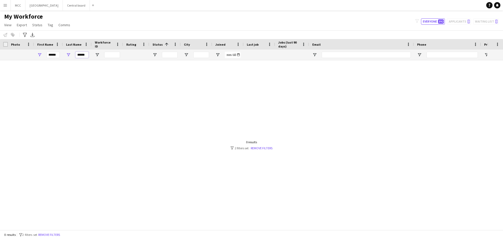
type input "******"
drag, startPoint x: 60, startPoint y: 55, endPoint x: 53, endPoint y: 54, distance: 7.1
click at [53, 54] on div "******" at bounding box center [48, 55] width 29 height 10
click at [54, 54] on input "******" at bounding box center [53, 55] width 13 height 6
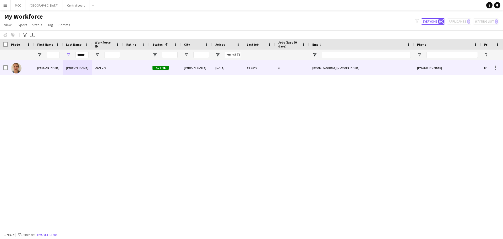
click at [91, 68] on div "[PERSON_NAME]" at bounding box center [77, 67] width 29 height 14
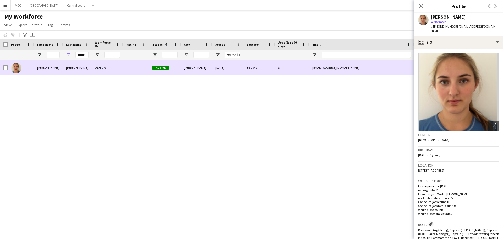
drag, startPoint x: 360, startPoint y: 67, endPoint x: 356, endPoint y: 67, distance: 3.9
click at [356, 67] on div "[EMAIL_ADDRESS][DOMAIN_NAME]" at bounding box center [361, 67] width 105 height 14
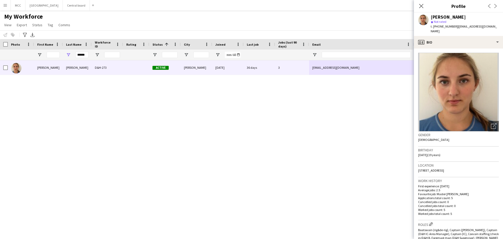
drag, startPoint x: 438, startPoint y: 31, endPoint x: 456, endPoint y: 28, distance: 18.2
click at [456, 28] on div "t. [PHONE_NUMBER] | [EMAIL_ADDRESS][DOMAIN_NAME]" at bounding box center [465, 28] width 68 height 9
copy span "[EMAIL_ADDRESS][DOMAIN_NAME]"
click at [87, 59] on div "******" at bounding box center [81, 55] width 13 height 10
click at [84, 55] on input "******" at bounding box center [81, 55] width 13 height 6
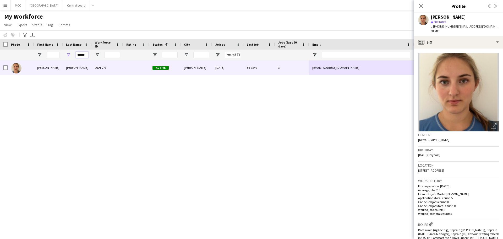
click at [84, 55] on input "******" at bounding box center [81, 55] width 13 height 6
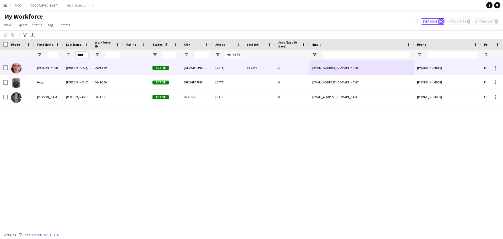
type input "*****"
click at [92, 68] on div "D&H-349" at bounding box center [107, 67] width 31 height 14
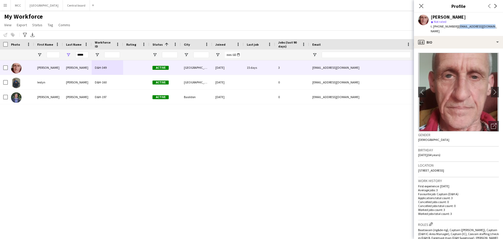
drag, startPoint x: 493, startPoint y: 26, endPoint x: 458, endPoint y: 27, distance: 35.7
click at [458, 27] on div "[PERSON_NAME] star Not rated t. [PHONE_NUMBER] | [EMAIL_ADDRESS][DOMAIN_NAME]" at bounding box center [458, 24] width 89 height 23
copy span "[EMAIL_ADDRESS][DOMAIN_NAME]"
drag, startPoint x: 87, startPoint y: 58, endPoint x: 69, endPoint y: 56, distance: 17.9
click at [69, 56] on div "*****" at bounding box center [77, 55] width 29 height 10
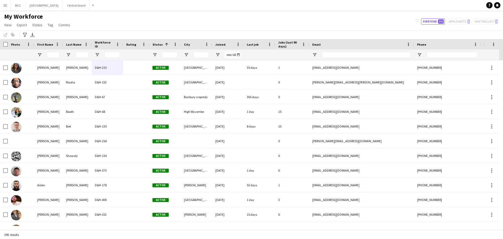
click at [46, 52] on div at bounding box center [48, 55] width 29 height 10
click at [47, 52] on input "First Name Filter Input" at bounding box center [53, 55] width 13 height 6
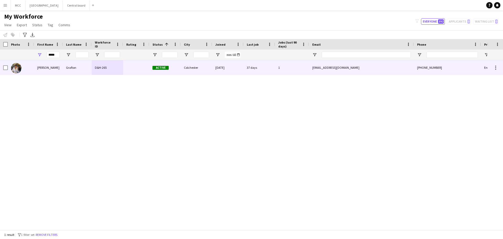
click at [93, 65] on div "D&H-265" at bounding box center [107, 67] width 31 height 14
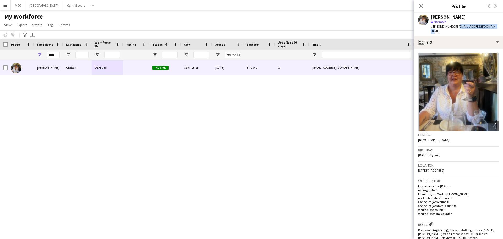
drag, startPoint x: 493, startPoint y: 26, endPoint x: 456, endPoint y: 26, distance: 37.5
click at [456, 26] on div "[PERSON_NAME] star Not rated t. [PHONE_NUMBER] | [EMAIL_ADDRESS][DOMAIN_NAME]" at bounding box center [458, 24] width 89 height 23
copy span "[EMAIL_ADDRESS][DOMAIN_NAME]"
click at [56, 54] on input "*****" at bounding box center [53, 55] width 13 height 6
drag, startPoint x: 56, startPoint y: 54, endPoint x: 52, endPoint y: 54, distance: 3.9
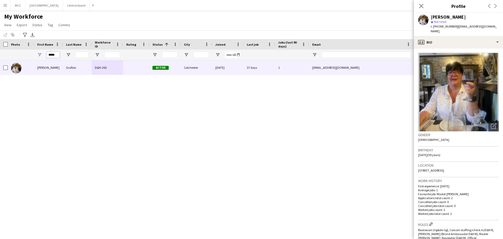
click at [52, 54] on input "*****" at bounding box center [53, 55] width 13 height 6
type input "*"
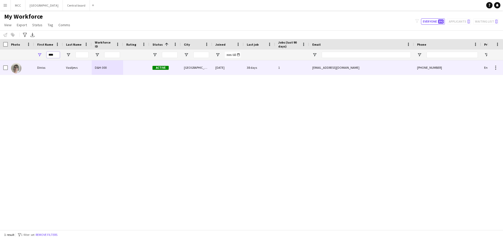
type input "****"
click at [64, 72] on div "Vasiljevs" at bounding box center [77, 67] width 29 height 14
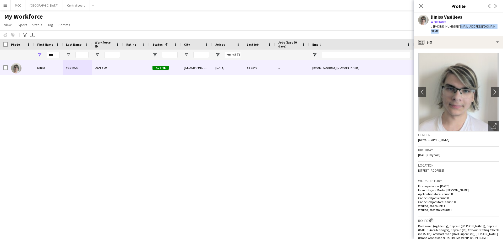
drag, startPoint x: 494, startPoint y: 28, endPoint x: 456, endPoint y: 30, distance: 38.3
click at [456, 30] on div "Diniss Vasiljevs star Not rated t. [PHONE_NUMBER] | [EMAIL_ADDRESS][DOMAIN_NAME]" at bounding box center [458, 24] width 89 height 23
copy span "[EMAIL_ADDRESS][DOMAIN_NAME]"
drag, startPoint x: 57, startPoint y: 56, endPoint x: 37, endPoint y: 56, distance: 20.2
click at [37, 56] on div "****" at bounding box center [48, 55] width 29 height 10
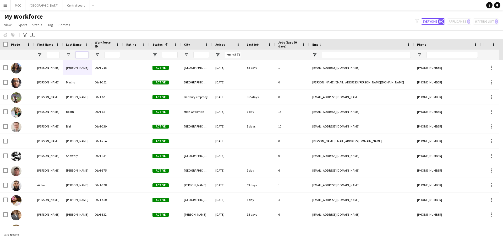
click at [78, 56] on input "Last Name Filter Input" at bounding box center [81, 55] width 13 height 6
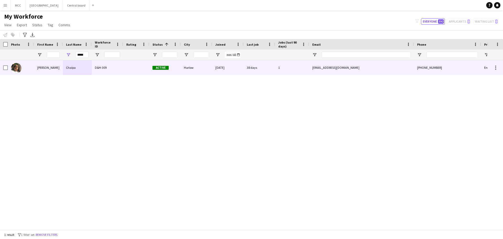
click at [89, 69] on div "Chaipa" at bounding box center [77, 67] width 29 height 14
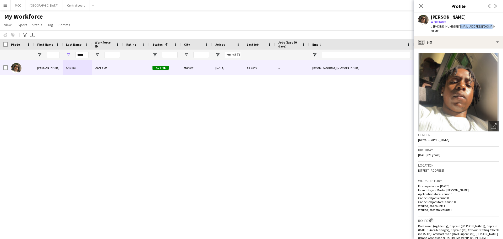
drag, startPoint x: 486, startPoint y: 25, endPoint x: 456, endPoint y: 26, distance: 29.9
click at [456, 26] on div "[PERSON_NAME] star Not rated t. [PHONE_NUMBER] | [EMAIL_ADDRESS][DOMAIN_NAME]" at bounding box center [458, 24] width 89 height 23
copy span "[EMAIL_ADDRESS][DOMAIN_NAME]"
drag, startPoint x: 88, startPoint y: 56, endPoint x: 73, endPoint y: 56, distance: 14.9
click at [73, 56] on div "*****" at bounding box center [77, 55] width 29 height 10
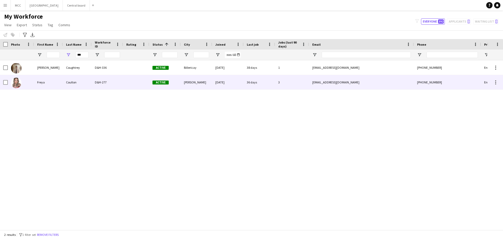
click at [82, 83] on div "Coulton" at bounding box center [77, 82] width 29 height 14
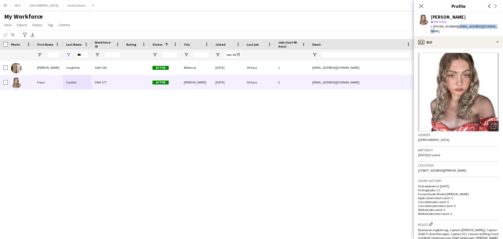
drag, startPoint x: 493, startPoint y: 25, endPoint x: 456, endPoint y: 29, distance: 37.7
click at [456, 29] on div "[PERSON_NAME] star Not rated t. [PHONE_NUMBER] | [EMAIL_ADDRESS][DOMAIN_NAME]" at bounding box center [458, 24] width 89 height 23
copy span "[EMAIL_ADDRESS][DOMAIN_NAME]"
click at [84, 55] on input "***" at bounding box center [81, 55] width 13 height 6
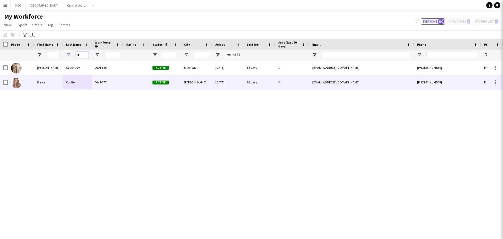
click at [84, 55] on input "*" at bounding box center [81, 55] width 13 height 6
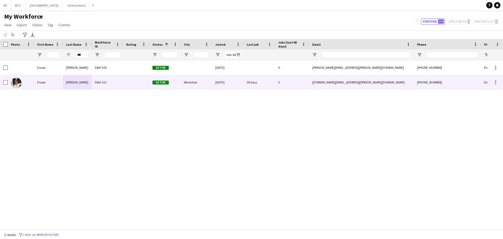
click at [89, 79] on div "[PERSON_NAME]" at bounding box center [77, 82] width 29 height 14
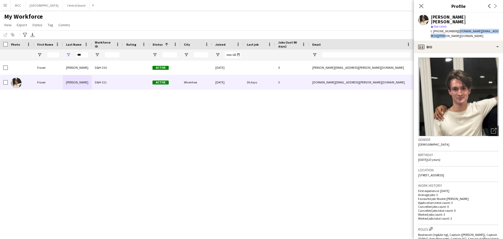
drag, startPoint x: 434, startPoint y: 30, endPoint x: 455, endPoint y: 26, distance: 21.7
click at [455, 29] on div "t. [PHONE_NUMBER] | [PERSON_NAME][DOMAIN_NAME][EMAIL_ADDRESS][PERSON_NAME][DOMA…" at bounding box center [465, 33] width 68 height 9
copy span "[DOMAIN_NAME][EMAIL_ADDRESS][PERSON_NAME][DOMAIN_NAME]"
click at [455, 29] on span "| [DOMAIN_NAME][EMAIL_ADDRESS][PERSON_NAME][DOMAIN_NAME]" at bounding box center [465, 33] width 68 height 9
drag, startPoint x: 86, startPoint y: 55, endPoint x: 68, endPoint y: 55, distance: 18.1
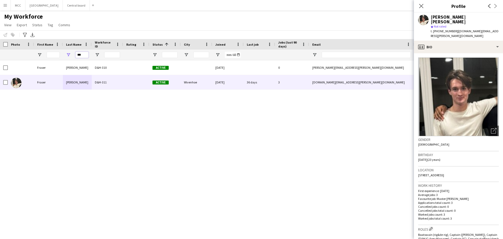
click at [68, 55] on div "***" at bounding box center [77, 55] width 29 height 10
type input "*"
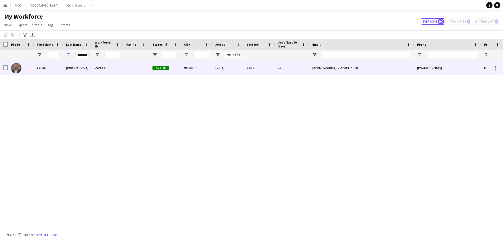
click at [92, 71] on div "D&H-327" at bounding box center [107, 67] width 31 height 14
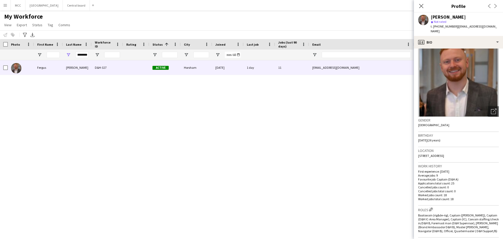
scroll to position [0, 0]
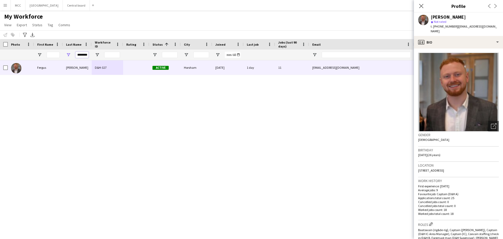
click at [85, 54] on input "********" at bounding box center [81, 55] width 13 height 6
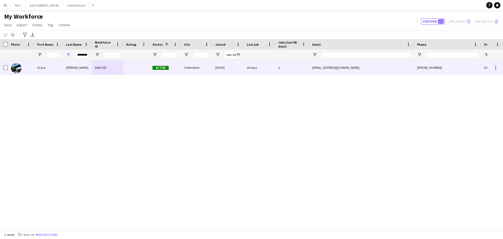
click at [99, 69] on div "D&H-281" at bounding box center [107, 67] width 31 height 14
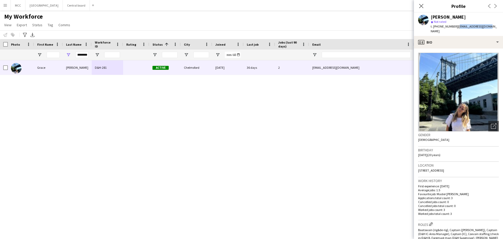
drag, startPoint x: 487, startPoint y: 25, endPoint x: 456, endPoint y: 30, distance: 31.2
click at [456, 30] on div "[PERSON_NAME] star Not rated t. [PHONE_NUMBER] | [EMAIL_ADDRESS][DOMAIN_NAME]" at bounding box center [458, 24] width 89 height 23
copy span "[EMAIL_ADDRESS][DOMAIN_NAME]"
click at [456, 30] on div "[PERSON_NAME] star Not rated t. [PHONE_NUMBER] | [EMAIL_ADDRESS][DOMAIN_NAME]" at bounding box center [458, 24] width 89 height 23
click at [83, 54] on input "********" at bounding box center [81, 55] width 13 height 6
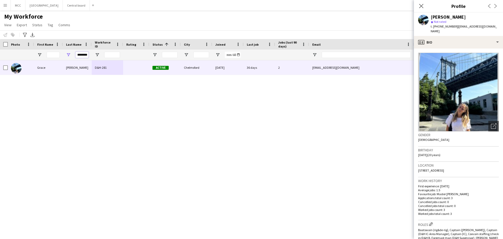
click at [83, 54] on input "********" at bounding box center [81, 55] width 13 height 6
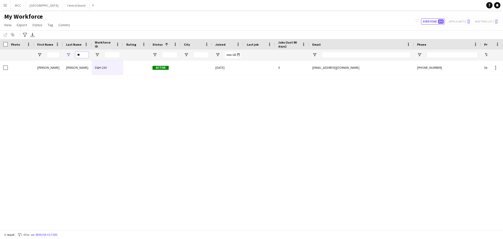
type input "*"
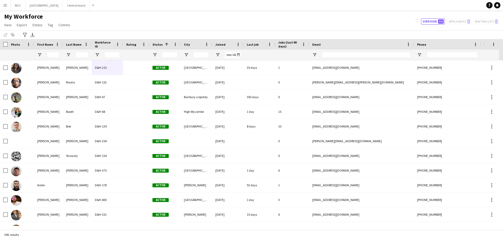
click at [46, 52] on div at bounding box center [48, 55] width 29 height 10
click at [50, 55] on input "First Name Filter Input" at bounding box center [53, 55] width 13 height 6
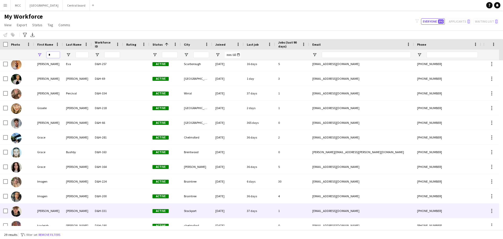
scroll to position [222, 0]
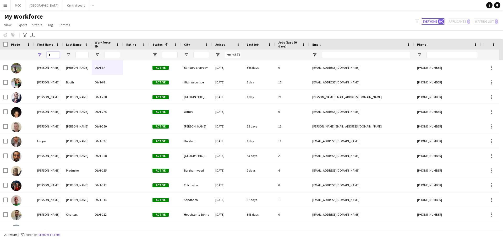
drag, startPoint x: 57, startPoint y: 53, endPoint x: 36, endPoint y: 54, distance: 20.2
click at [36, 54] on div "*" at bounding box center [48, 55] width 29 height 10
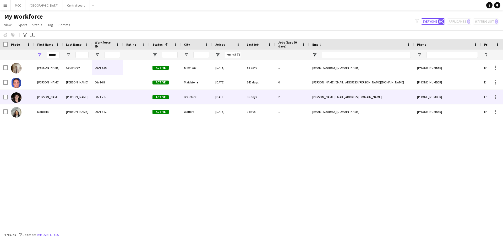
click at [87, 98] on div "[PERSON_NAME]" at bounding box center [77, 97] width 29 height 14
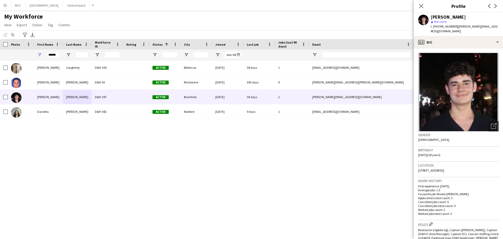
click at [491, 26] on span "| [PERSON_NAME][EMAIL_ADDRESS][DOMAIN_NAME]" at bounding box center [464, 28] width 67 height 9
drag, startPoint x: 497, startPoint y: 27, endPoint x: 456, endPoint y: 28, distance: 40.9
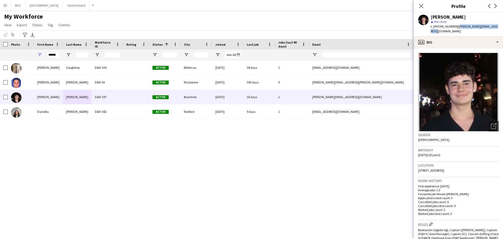
click at [456, 28] on div "[PERSON_NAME] Not rated t. [PHONE_NUMBER] | [PERSON_NAME][EMAIL_ADDRESS][DOMAIN…" at bounding box center [458, 24] width 89 height 23
copy span "[PERSON_NAME][EMAIL_ADDRESS][DOMAIN_NAME]"
click at [55, 55] on input "******" at bounding box center [53, 55] width 13 height 6
type input "*"
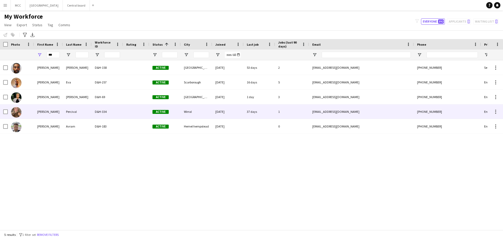
click at [77, 113] on div "Percival" at bounding box center [77, 111] width 29 height 14
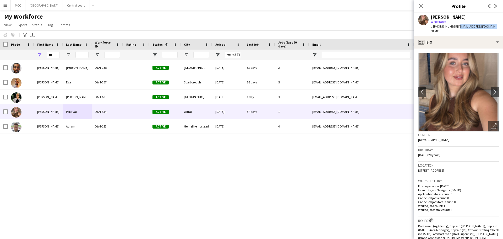
drag, startPoint x: 493, startPoint y: 26, endPoint x: 457, endPoint y: 28, distance: 35.9
click at [457, 28] on div "[PERSON_NAME] star Not rated t. [PHONE_NUMBER] | [EMAIL_ADDRESS][DOMAIN_NAME]" at bounding box center [458, 24] width 89 height 23
copy span "[EMAIL_ADDRESS][DOMAIN_NAME]"
click at [457, 28] on span "| [EMAIL_ADDRESS][DOMAIN_NAME]" at bounding box center [464, 28] width 66 height 9
click at [55, 55] on input "***" at bounding box center [53, 55] width 13 height 6
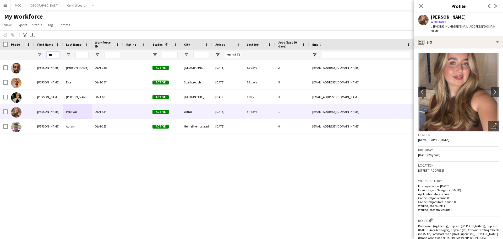
drag, startPoint x: 55, startPoint y: 55, endPoint x: 46, endPoint y: 56, distance: 9.2
click at [46, 56] on div "***" at bounding box center [48, 55] width 29 height 10
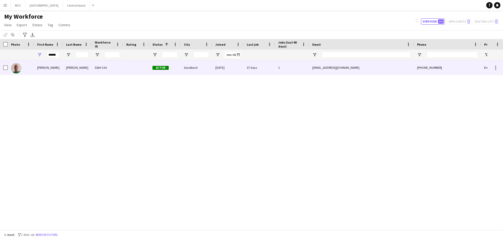
click at [59, 65] on div "[PERSON_NAME]" at bounding box center [48, 67] width 29 height 14
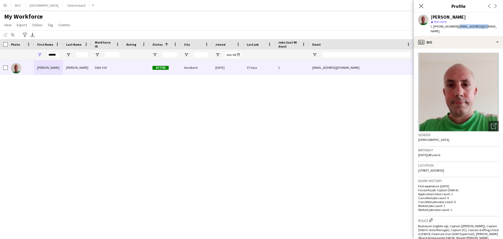
drag, startPoint x: 485, startPoint y: 27, endPoint x: 458, endPoint y: 29, distance: 27.4
click at [458, 29] on div "[PERSON_NAME] star Not rated t. [PHONE_NUMBER] | [EMAIL_ADDRESS][DOMAIN_NAME]" at bounding box center [458, 24] width 89 height 23
click at [57, 54] on input "******" at bounding box center [53, 55] width 13 height 6
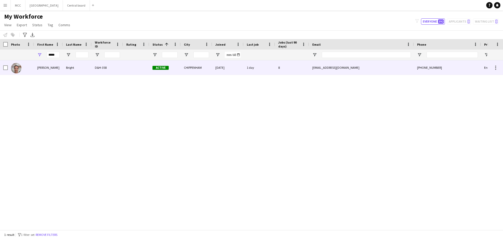
click at [66, 67] on div "Bright" at bounding box center [77, 67] width 29 height 14
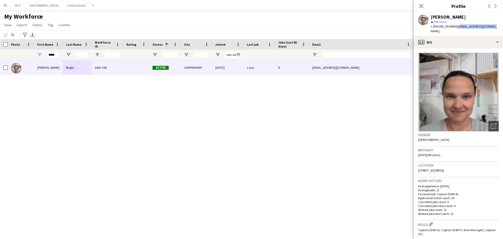
drag, startPoint x: 491, startPoint y: 26, endPoint x: 457, endPoint y: 29, distance: 33.6
click at [457, 29] on div "[PERSON_NAME] star Not rated t. [PHONE_NUMBER] | [EMAIL_ADDRESS][DOMAIN_NAME]" at bounding box center [458, 24] width 89 height 23
click at [54, 55] on input "*****" at bounding box center [53, 55] width 13 height 6
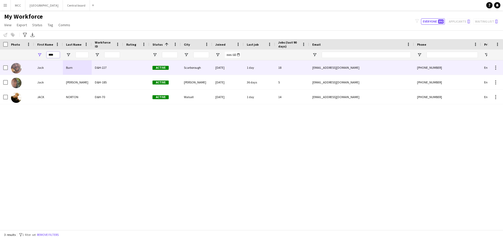
type input "****"
click at [176, 70] on div "Active" at bounding box center [164, 67] width 31 height 14
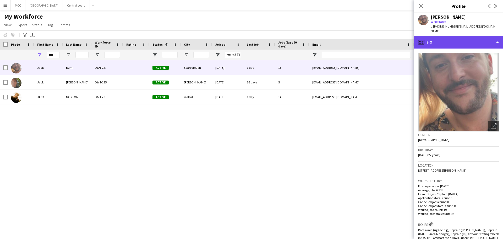
click at [499, 37] on div "profile Bio" at bounding box center [458, 42] width 89 height 13
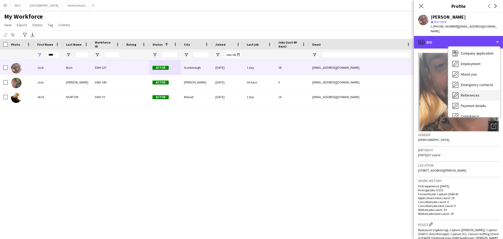
scroll to position [60, 0]
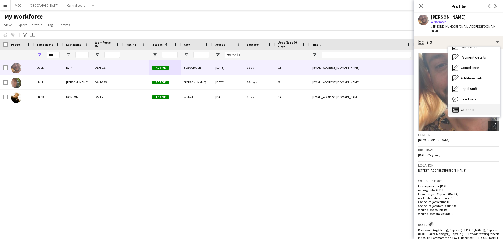
click at [479, 106] on div "Calendar Calendar" at bounding box center [474, 109] width 52 height 10
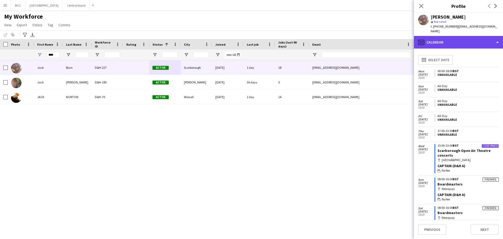
click at [429, 37] on div "calendar-full Calendar" at bounding box center [458, 42] width 89 height 13
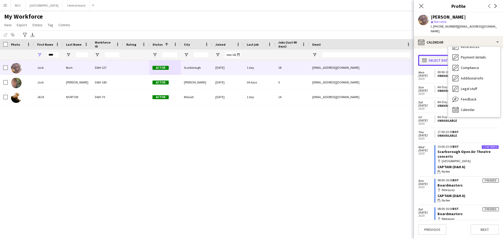
click at [434, 55] on button "calendar-full Select date" at bounding box center [436, 60] width 36 height 11
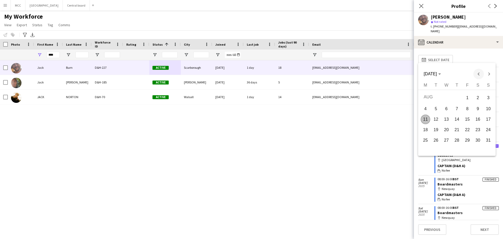
click at [477, 73] on span "Previous month" at bounding box center [479, 74] width 10 height 10
click at [455, 149] on span "31" at bounding box center [456, 149] width 9 height 9
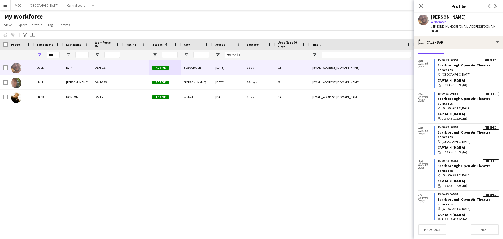
scroll to position [0, 0]
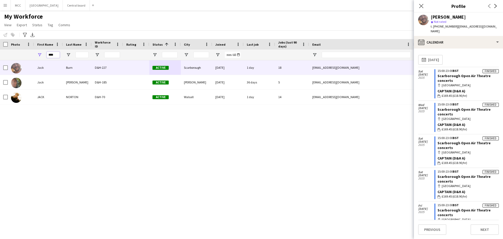
drag, startPoint x: 56, startPoint y: 55, endPoint x: 39, endPoint y: 57, distance: 16.9
click at [39, 57] on div "****" at bounding box center [48, 55] width 29 height 10
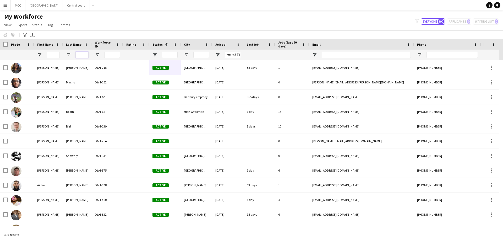
click at [79, 52] on input "Last Name Filter Input" at bounding box center [81, 55] width 13 height 6
click at [79, 52] on input "*" at bounding box center [81, 55] width 13 height 6
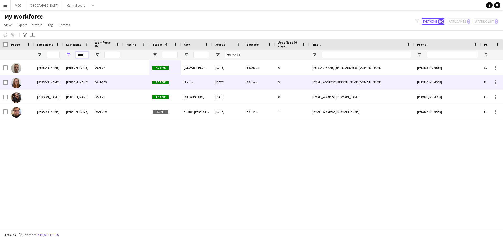
type input "*****"
click at [79, 83] on div "[PERSON_NAME]" at bounding box center [77, 82] width 29 height 14
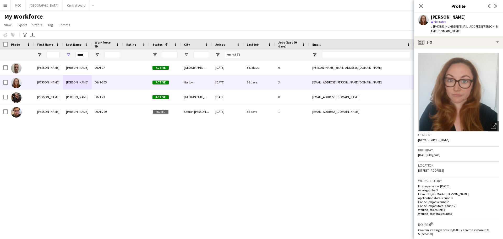
drag, startPoint x: 494, startPoint y: 26, endPoint x: 455, endPoint y: 28, distance: 39.1
click at [455, 28] on div "[PERSON_NAME] star Not rated t. [PHONE_NUMBER] | [EMAIL_ADDRESS][PERSON_NAME][D…" at bounding box center [458, 24] width 89 height 23
click at [85, 6] on button "Central board Close" at bounding box center [76, 5] width 27 height 10
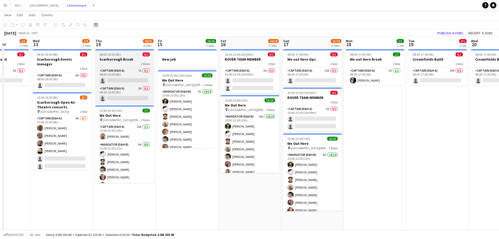
scroll to position [0, 160]
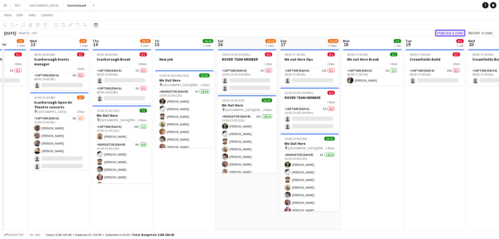
click at [458, 30] on button "Publish 4 jobs" at bounding box center [450, 33] width 30 height 7
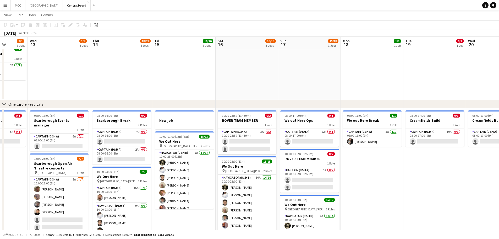
scroll to position [0, 0]
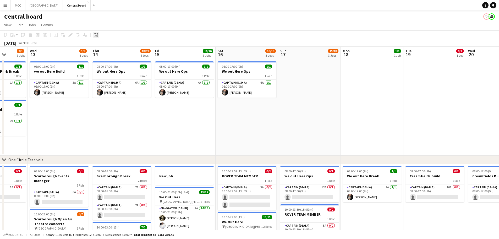
click at [98, 34] on icon at bounding box center [96, 35] width 4 height 4
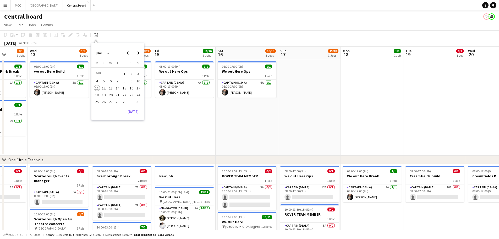
click at [96, 88] on span "11" at bounding box center [97, 88] width 6 height 6
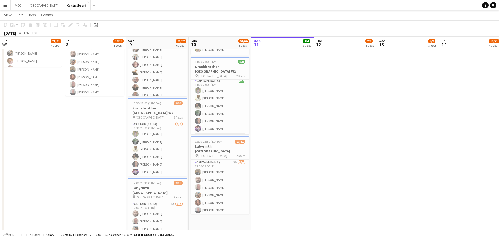
click at [293, 108] on app-date-cell "In progress 08:00-16:00 (8h) 2/2 Scarborough Build 2 Roles Captain (D&H A) [DAT…" at bounding box center [282, 61] width 63 height 409
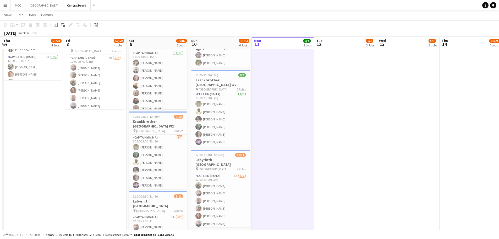
scroll to position [293, 0]
click at [138, 160] on app-user-avatar at bounding box center [136, 162] width 6 height 6
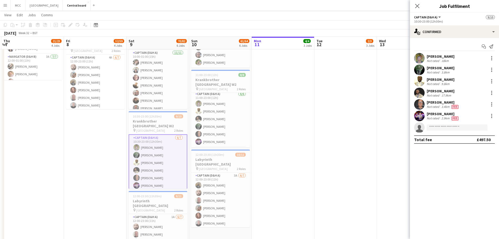
click at [461, 117] on div "[PERSON_NAME] Not rated 2.9km Fee" at bounding box center [454, 116] width 89 height 10
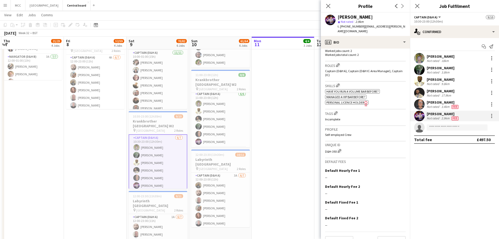
scroll to position [161, 0]
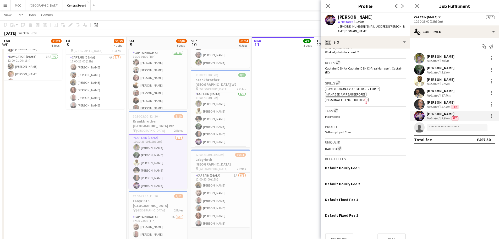
click at [495, 114] on div "[PERSON_NAME] Not rated 2.9km Fee" at bounding box center [454, 116] width 89 height 10
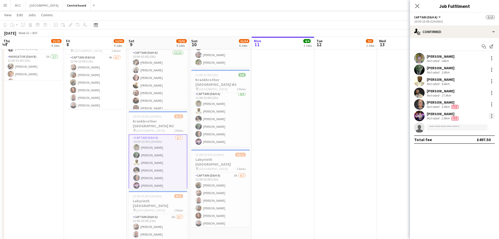
click at [491, 116] on div at bounding box center [492, 116] width 6 height 6
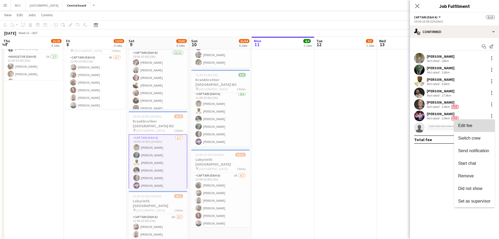
click at [478, 124] on span "Edit fee" at bounding box center [474, 125] width 32 height 5
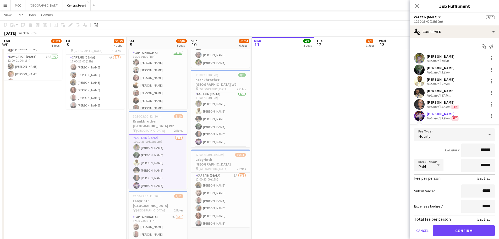
scroll to position [28, 0]
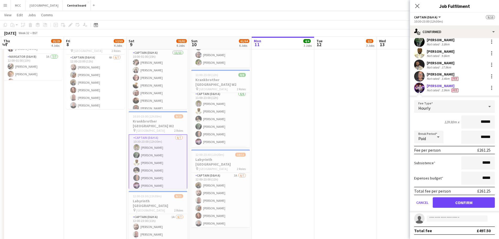
click at [348, 171] on app-date-cell "08:00-16:00 (8h) 0/1 Scarborough Build 1 Role Captain (D&H A) 5A 0/1 08:00-16:0…" at bounding box center [345, 74] width 63 height 409
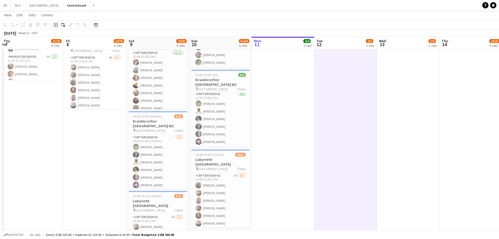
click at [2, 5] on button "Menu" at bounding box center [5, 5] width 10 height 10
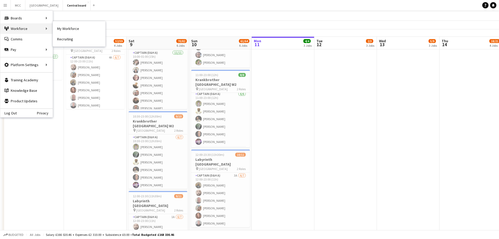
click at [21, 29] on div "Workforce Workforce" at bounding box center [26, 28] width 52 height 10
click at [65, 28] on link "My Workforce" at bounding box center [79, 28] width 52 height 10
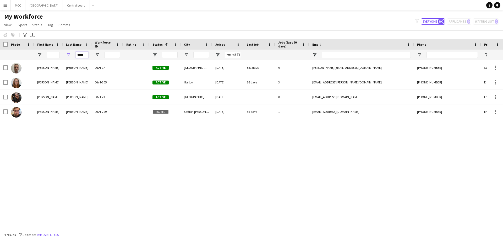
click at [83, 54] on input "*****" at bounding box center [81, 55] width 13 height 6
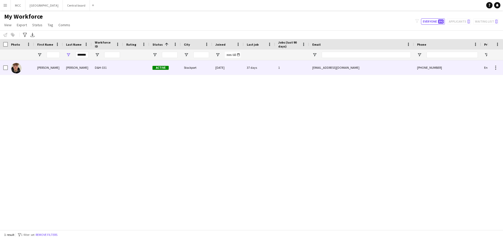
click at [82, 67] on div "[PERSON_NAME]" at bounding box center [77, 67] width 29 height 14
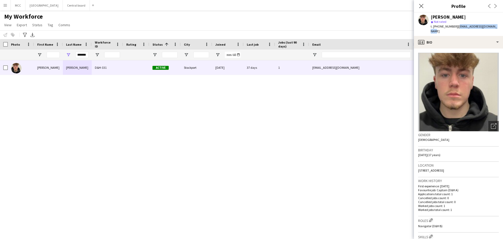
drag, startPoint x: 494, startPoint y: 26, endPoint x: 456, endPoint y: 26, distance: 38.3
click at [456, 26] on div "[PERSON_NAME] Not rated t. [PHONE_NUMBER] | [EMAIL_ADDRESS][DOMAIN_NAME]" at bounding box center [458, 24] width 89 height 23
click at [83, 56] on input "*******" at bounding box center [81, 55] width 13 height 6
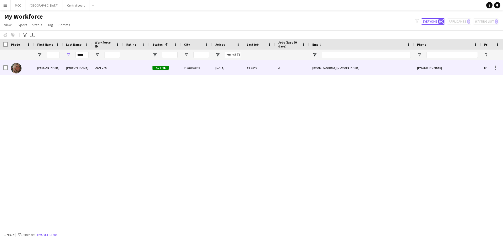
click at [99, 68] on div "D&H-276" at bounding box center [107, 67] width 31 height 14
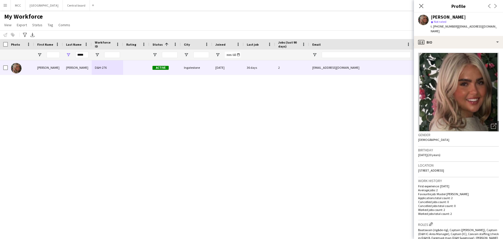
drag, startPoint x: 491, startPoint y: 28, endPoint x: 455, endPoint y: 27, distance: 35.9
click at [455, 27] on div "[PERSON_NAME] star Not rated t. [PHONE_NUMBER] | [EMAIL_ADDRESS][DOMAIN_NAME]" at bounding box center [458, 24] width 89 height 23
click at [80, 55] on input "*****" at bounding box center [81, 55] width 13 height 6
drag, startPoint x: 85, startPoint y: 55, endPoint x: 67, endPoint y: 57, distance: 18.9
click at [67, 57] on div "*****" at bounding box center [77, 55] width 29 height 10
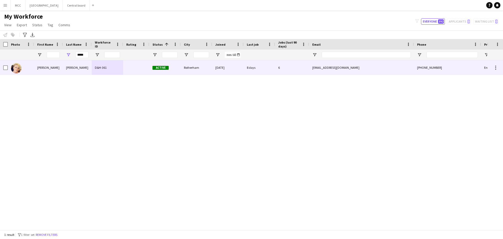
click at [85, 67] on div "[PERSON_NAME]" at bounding box center [77, 67] width 29 height 14
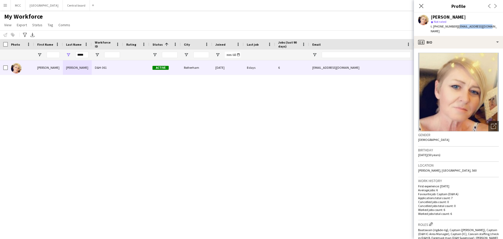
drag, startPoint x: 489, startPoint y: 27, endPoint x: 455, endPoint y: 31, distance: 33.7
click at [455, 31] on div "[PERSON_NAME] star Not rated t. [PHONE_NUMBER] | [EMAIL_ADDRESS][DOMAIN_NAME]" at bounding box center [458, 24] width 89 height 23
click at [83, 57] on input "*****" at bounding box center [81, 55] width 13 height 6
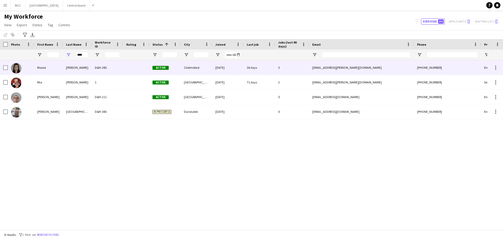
click at [81, 68] on div "[PERSON_NAME]" at bounding box center [77, 67] width 29 height 14
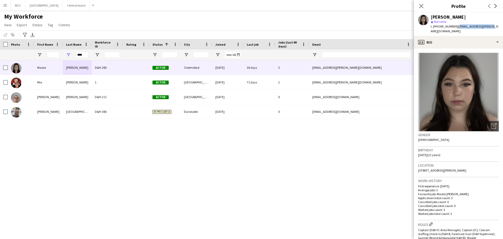
drag, startPoint x: 488, startPoint y: 26, endPoint x: 456, endPoint y: 28, distance: 32.5
click at [456, 28] on div "[PERSON_NAME] star Not rated t. [PHONE_NUMBER] | [EMAIL_ADDRESS][PERSON_NAME][D…" at bounding box center [458, 24] width 89 height 23
click at [456, 28] on span "| [EMAIL_ADDRESS][PERSON_NAME][DOMAIN_NAME]" at bounding box center [465, 28] width 68 height 9
click at [487, 24] on div "[PERSON_NAME] star Not rated t. [PHONE_NUMBER] | [EMAIL_ADDRESS][PERSON_NAME][D…" at bounding box center [458, 24] width 89 height 23
drag, startPoint x: 89, startPoint y: 55, endPoint x: 70, endPoint y: 57, distance: 19.2
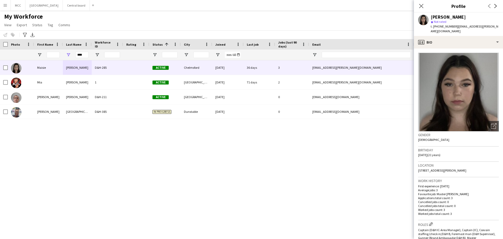
click at [70, 57] on div "****" at bounding box center [77, 55] width 29 height 10
click at [79, 53] on input "****" at bounding box center [81, 55] width 13 height 6
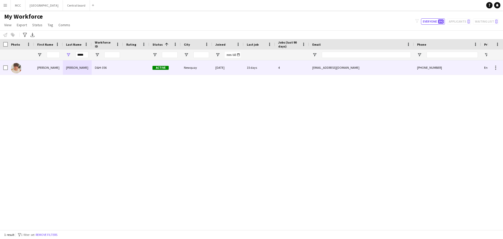
click at [85, 69] on div "[PERSON_NAME]" at bounding box center [77, 67] width 29 height 14
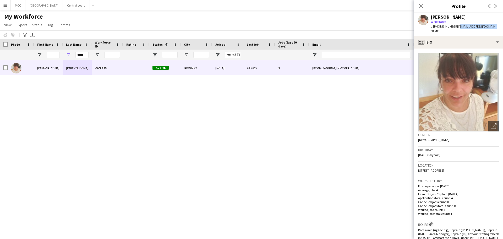
drag, startPoint x: 491, startPoint y: 25, endPoint x: 455, endPoint y: 28, distance: 35.2
click at [455, 28] on app-profile-header "[PERSON_NAME] star Not rated t. [PHONE_NUMBER] | [PERSON_NAME][EMAIL_ADDRESS][D…" at bounding box center [458, 24] width 89 height 23
click at [85, 55] on input "*****" at bounding box center [81, 55] width 13 height 6
type input "*"
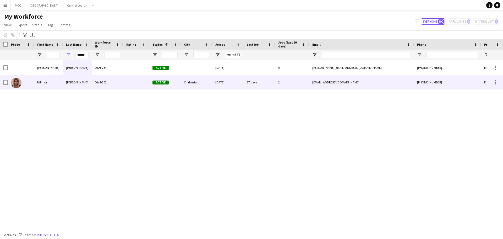
click at [80, 81] on div "[PERSON_NAME]" at bounding box center [77, 82] width 29 height 14
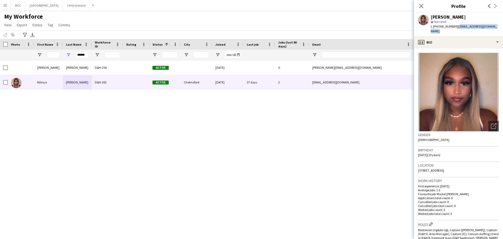
drag, startPoint x: 497, startPoint y: 28, endPoint x: 456, endPoint y: 29, distance: 40.6
click at [456, 29] on div "[PERSON_NAME] Not rated t. [PHONE_NUMBER] | [EMAIL_ADDRESS][DOMAIN_NAME]" at bounding box center [458, 24] width 89 height 23
click at [83, 56] on input "******" at bounding box center [81, 55] width 13 height 6
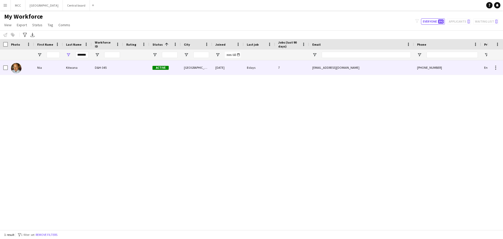
click at [87, 68] on div "Kitwana" at bounding box center [77, 67] width 29 height 14
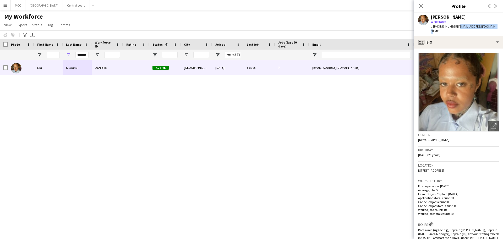
drag, startPoint x: 496, startPoint y: 26, endPoint x: 458, endPoint y: 28, distance: 38.3
click at [458, 28] on div "[PERSON_NAME] star Not rated t. [PHONE_NUMBER] | [EMAIL_ADDRESS][DOMAIN_NAME]" at bounding box center [458, 24] width 89 height 23
click at [84, 51] on div "*******" at bounding box center [81, 55] width 13 height 10
click at [86, 54] on input "*******" at bounding box center [81, 55] width 13 height 6
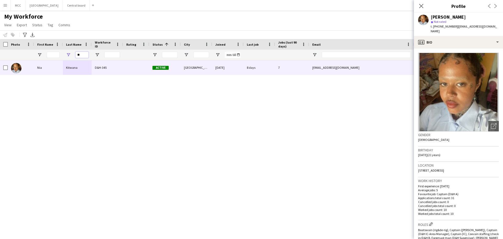
type input "*"
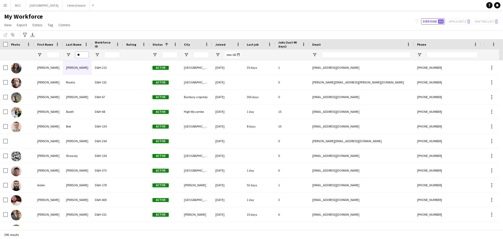
type input "*"
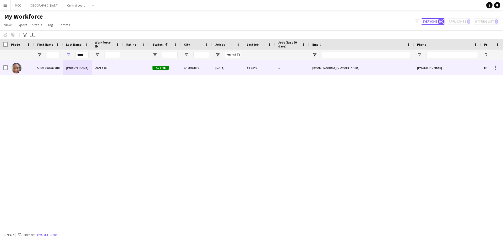
click at [85, 68] on div "[PERSON_NAME]" at bounding box center [77, 67] width 29 height 14
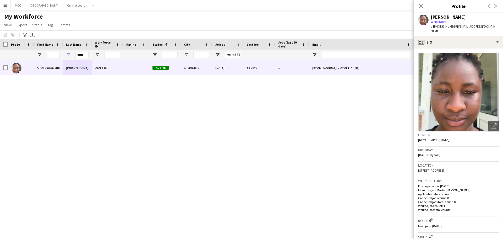
drag, startPoint x: 439, startPoint y: 32, endPoint x: 458, endPoint y: 28, distance: 18.5
click at [458, 28] on div "t. [PHONE_NUMBER] | [EMAIL_ADDRESS][DOMAIN_NAME]" at bounding box center [465, 28] width 68 height 9
click at [82, 57] on input "*****" at bounding box center [81, 55] width 13 height 6
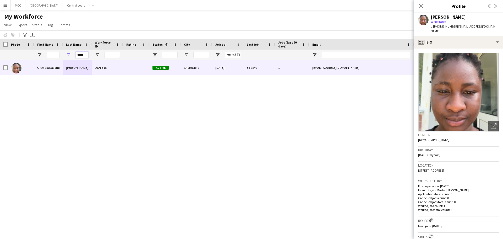
click at [82, 57] on input "*****" at bounding box center [81, 55] width 13 height 6
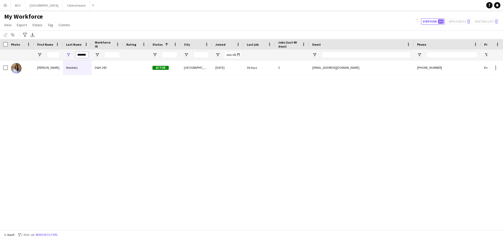
scroll to position [0, 1]
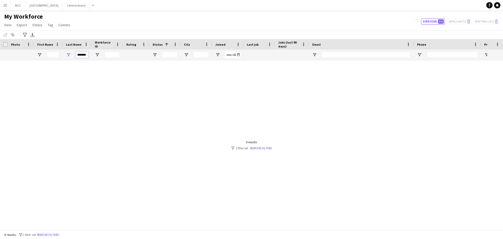
click at [88, 54] on input "*******" at bounding box center [81, 55] width 13 height 6
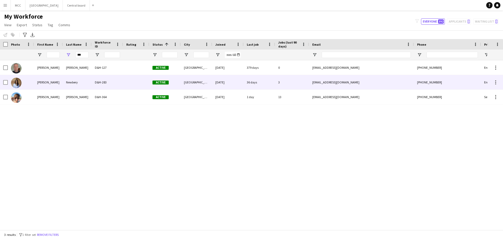
click at [83, 83] on div "Newbery" at bounding box center [77, 82] width 29 height 14
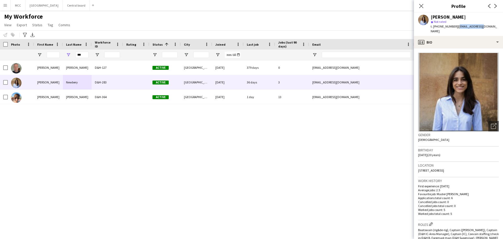
drag, startPoint x: 482, startPoint y: 25, endPoint x: 455, endPoint y: 29, distance: 26.7
click at [455, 29] on div "[PERSON_NAME] star Not rated t. [PHONE_NUMBER] | [EMAIL_ADDRESS][DOMAIN_NAME]" at bounding box center [458, 24] width 89 height 23
click at [83, 52] on input "***" at bounding box center [81, 55] width 13 height 6
type input "*"
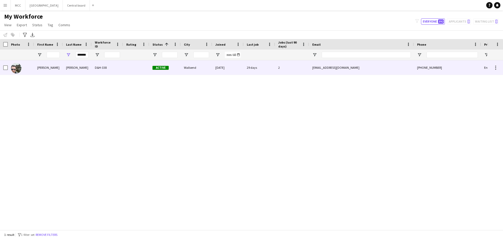
click at [83, 67] on div "[PERSON_NAME]" at bounding box center [77, 67] width 29 height 14
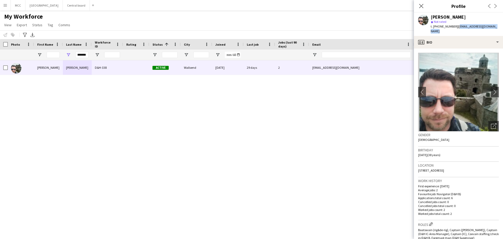
drag, startPoint x: 496, startPoint y: 27, endPoint x: 456, endPoint y: 28, distance: 39.3
click at [456, 28] on div "[PERSON_NAME] star Not rated t. [PHONE_NUMBER] | [EMAIL_ADDRESS][DOMAIN_NAME]" at bounding box center [458, 24] width 89 height 23
click at [85, 53] on input "*******" at bounding box center [81, 55] width 13 height 6
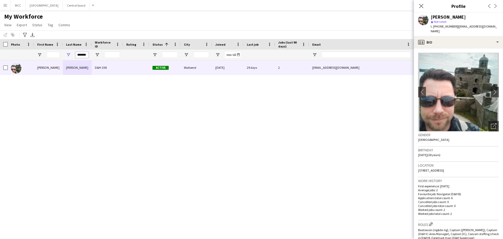
click at [85, 53] on input "*******" at bounding box center [81, 55] width 13 height 6
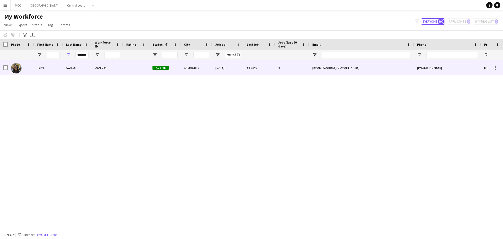
click at [81, 68] on div "Awolesi" at bounding box center [77, 67] width 29 height 14
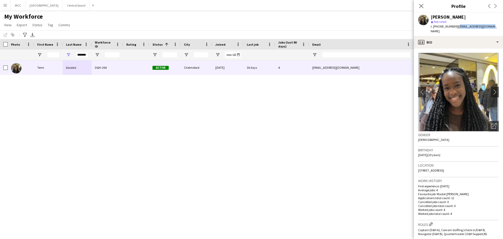
drag, startPoint x: 491, startPoint y: 28, endPoint x: 457, endPoint y: 30, distance: 33.6
click at [457, 30] on div "[PERSON_NAME] star Not rated t. [PHONE_NUMBER] | [EMAIL_ADDRESS][DOMAIN_NAME]" at bounding box center [458, 24] width 89 height 23
click at [82, 53] on input "*******" at bounding box center [81, 55] width 13 height 6
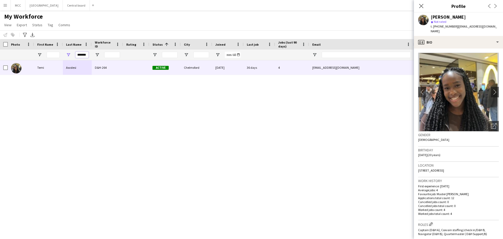
click at [82, 53] on input "*******" at bounding box center [81, 55] width 13 height 6
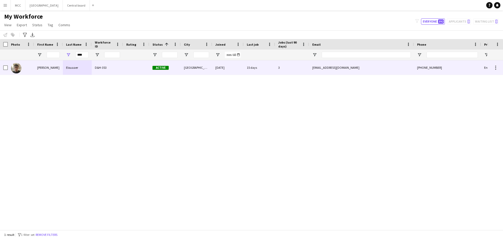
click at [74, 70] on div "Elouaaer" at bounding box center [77, 67] width 29 height 14
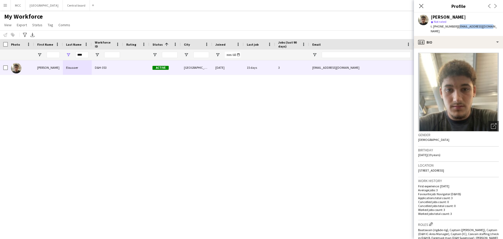
drag, startPoint x: 488, startPoint y: 27, endPoint x: 456, endPoint y: 26, distance: 31.7
click at [456, 26] on div "[PERSON_NAME] Elouaaer star Not rated t. [PHONE_NUMBER] | [EMAIL_ADDRESS][DOMAI…" at bounding box center [458, 24] width 89 height 23
click at [85, 54] on input "****" at bounding box center [81, 55] width 13 height 6
type input "*"
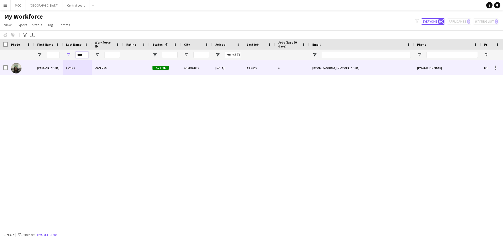
type input "****"
click at [84, 67] on div "Feyide" at bounding box center [77, 67] width 29 height 14
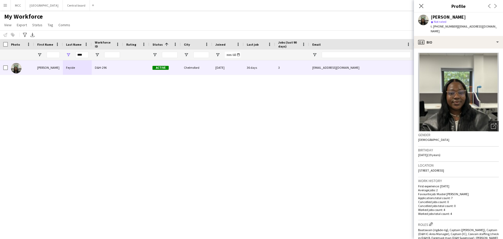
drag, startPoint x: 485, startPoint y: 26, endPoint x: 455, endPoint y: 26, distance: 29.3
click at [455, 26] on div "[PERSON_NAME] star Not rated t. [PHONE_NUMBER] | [EMAIL_ADDRESS][DOMAIN_NAME]" at bounding box center [458, 24] width 89 height 23
click at [455, 26] on span "| [EMAIL_ADDRESS][DOMAIN_NAME]" at bounding box center [464, 28] width 66 height 9
click at [6, 8] on button "Menu" at bounding box center [5, 5] width 10 height 10
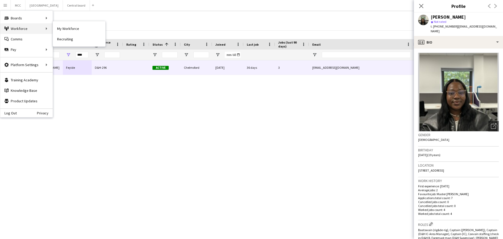
click at [29, 32] on div "Workforce Workforce" at bounding box center [26, 28] width 52 height 10
click at [67, 29] on link "My Workforce" at bounding box center [79, 28] width 52 height 10
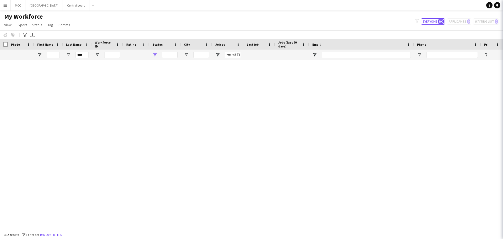
type input "**********"
type input "****"
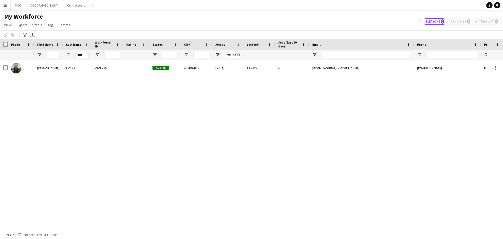
click at [351, 62] on div "[EMAIL_ADDRESS][DOMAIN_NAME]" at bounding box center [361, 67] width 105 height 14
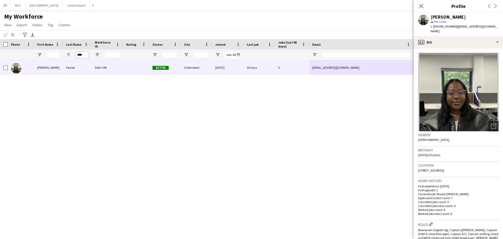
click at [83, 56] on input "****" at bounding box center [81, 55] width 13 height 6
type input "*"
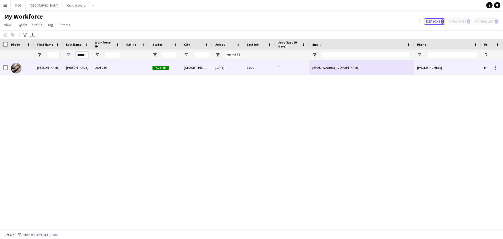
type input "******"
click at [96, 68] on div "D&H-156" at bounding box center [107, 67] width 31 height 14
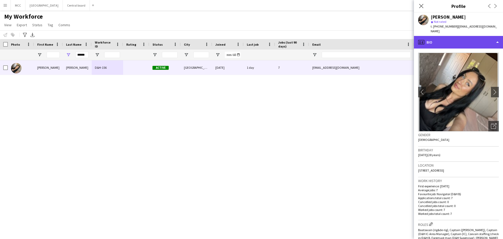
click at [498, 36] on div "profile Bio" at bounding box center [458, 42] width 89 height 13
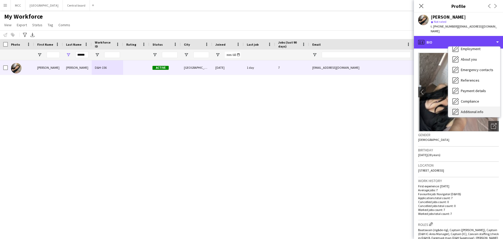
scroll to position [25, 0]
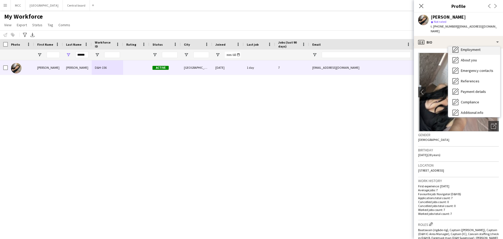
click at [474, 47] on div "Employment Employment" at bounding box center [474, 49] width 52 height 10
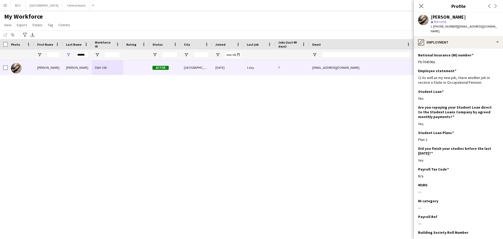
drag, startPoint x: 444, startPoint y: 56, endPoint x: 416, endPoint y: 59, distance: 28.5
click at [416, 59] on app-section-data-types "National Insurance (NI) number Edit this field Pb704596a Employee statement Edi…" at bounding box center [458, 143] width 89 height 190
copy div "Pb704596a"
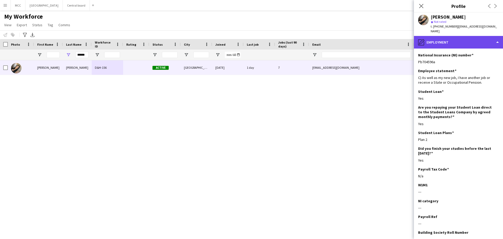
click at [494, 36] on div "pencil4 Employment" at bounding box center [458, 42] width 89 height 13
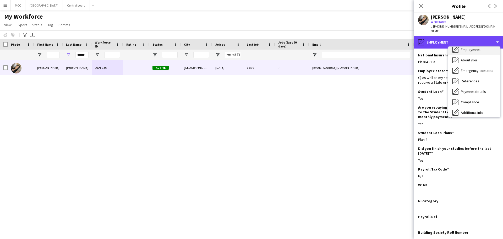
scroll to position [0, 0]
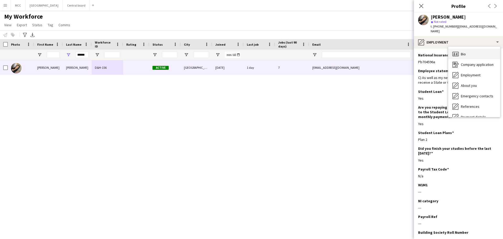
click at [473, 49] on div "Bio Bio" at bounding box center [474, 54] width 52 height 10
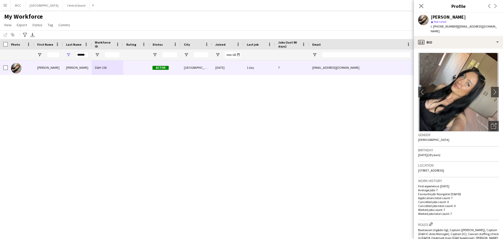
drag, startPoint x: 472, startPoint y: 166, endPoint x: 416, endPoint y: 166, distance: 56.6
click at [416, 166] on app-crew-profile-bio "chevron-left chevron-right Open photos pop-in Gender Female Birthday 25-01-1997…" at bounding box center [458, 143] width 89 height 190
copy span "101 High Street, 1, Manchester, M4 1HG"
